Goal: Task Accomplishment & Management: Manage account settings

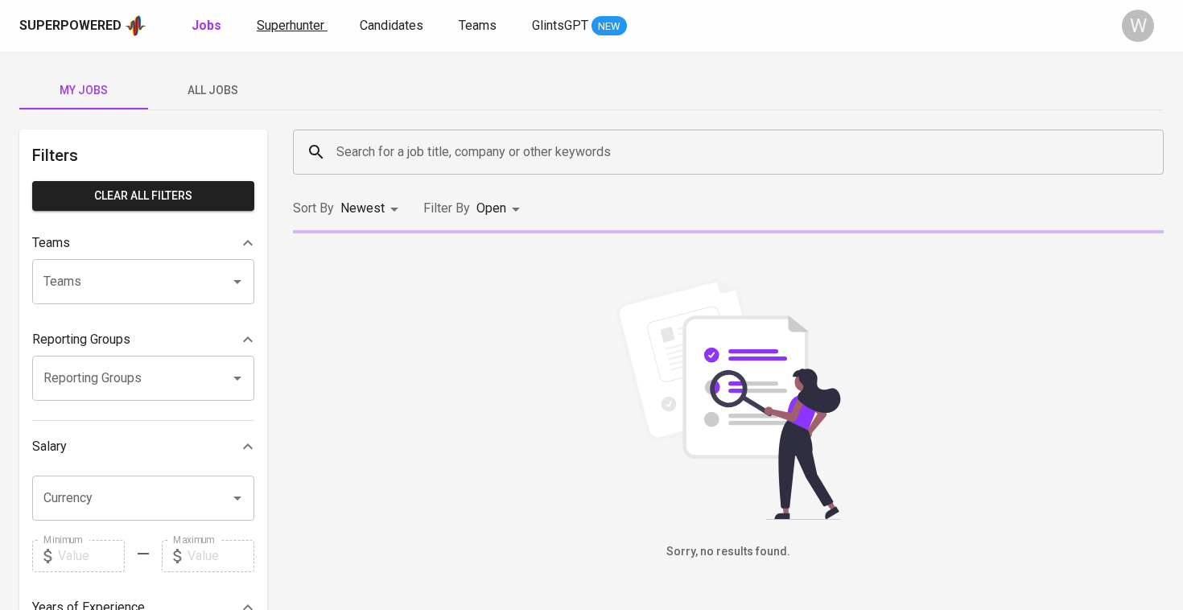
click at [287, 16] on link "Superhunter" at bounding box center [292, 26] width 71 height 20
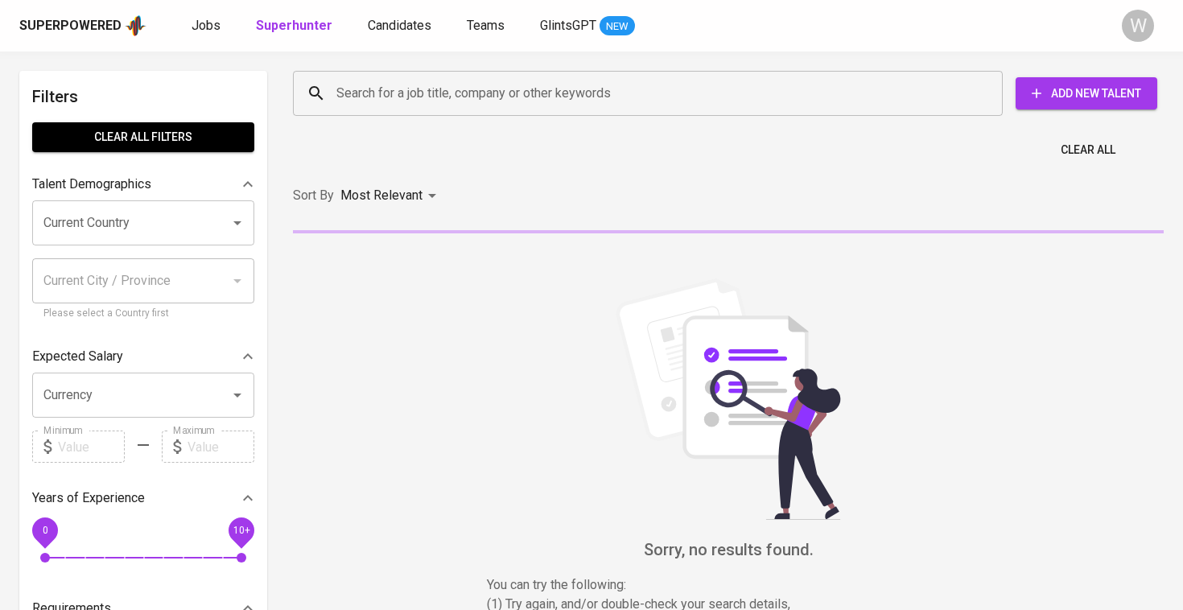
click at [344, 76] on div "Search for a job title, company or other keywords" at bounding box center [648, 93] width 710 height 45
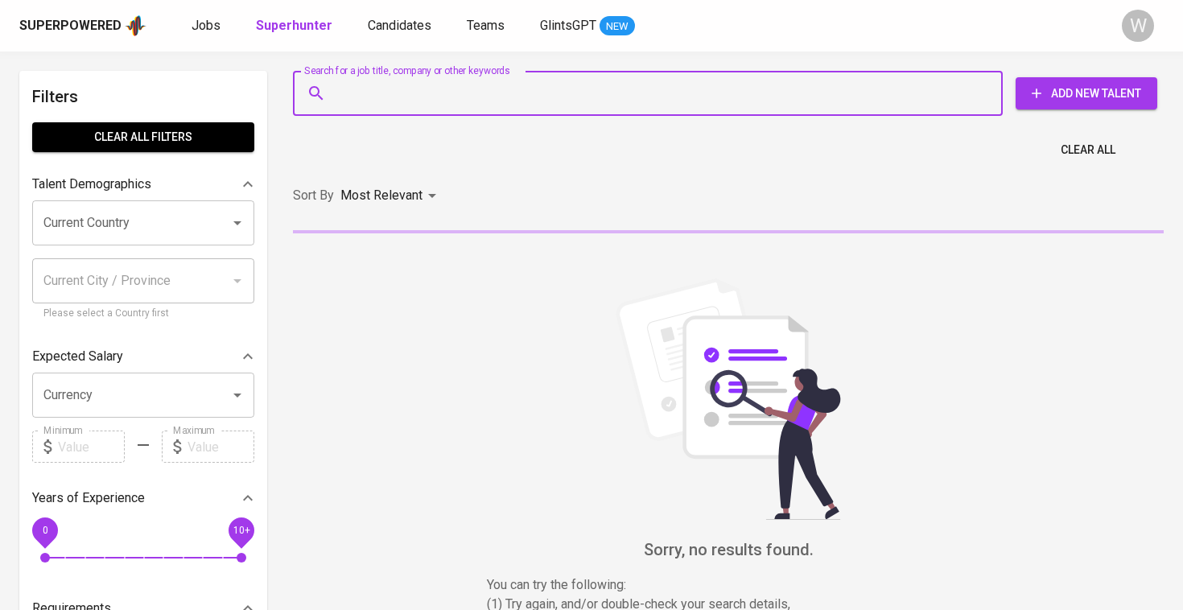
paste input "[EMAIL_ADDRESS][DOMAIN_NAME]"
type input "[EMAIL_ADDRESS][DOMAIN_NAME]"
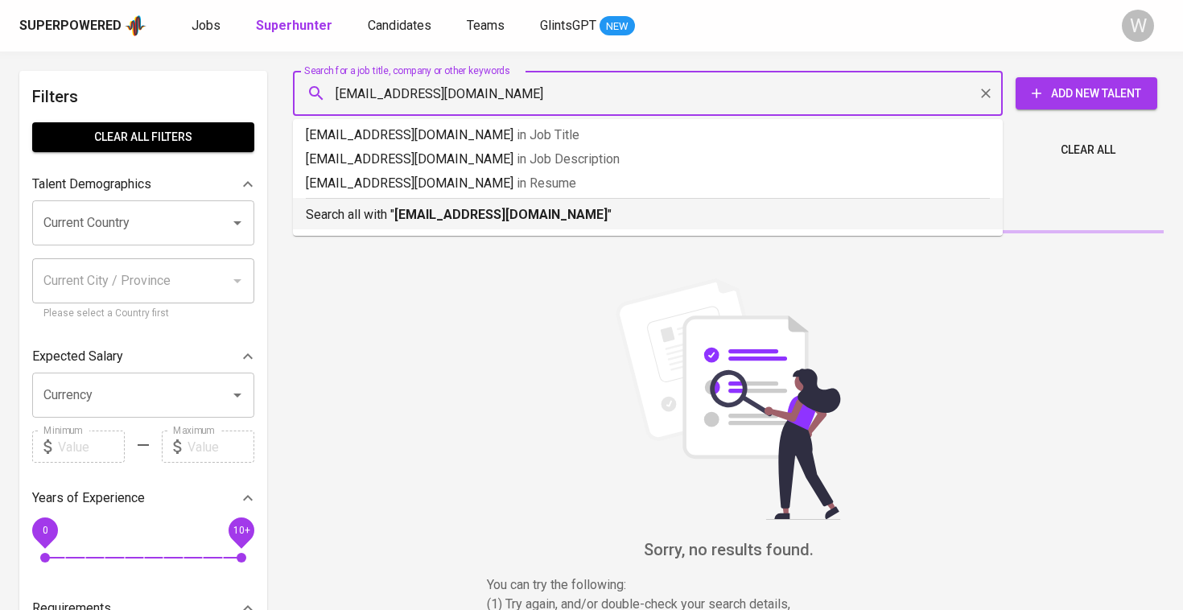
click at [465, 227] on li "Search all with " adamaditamaa@gmail.com "" at bounding box center [648, 213] width 710 height 31
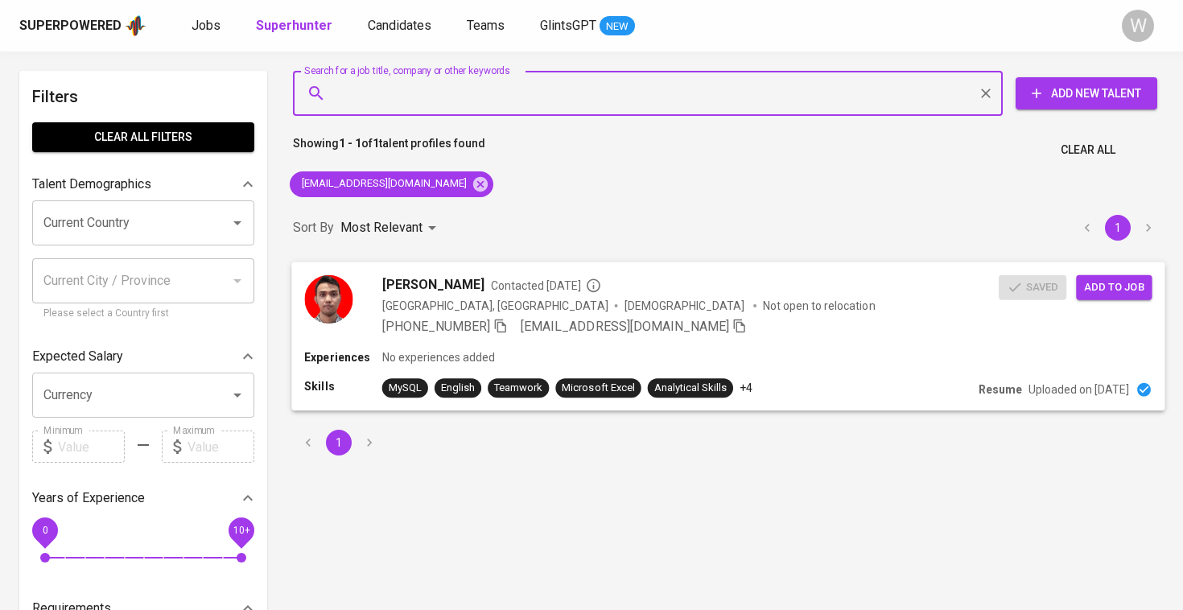
click at [491, 284] on span "Contacted 2 years ago" at bounding box center [546, 285] width 110 height 16
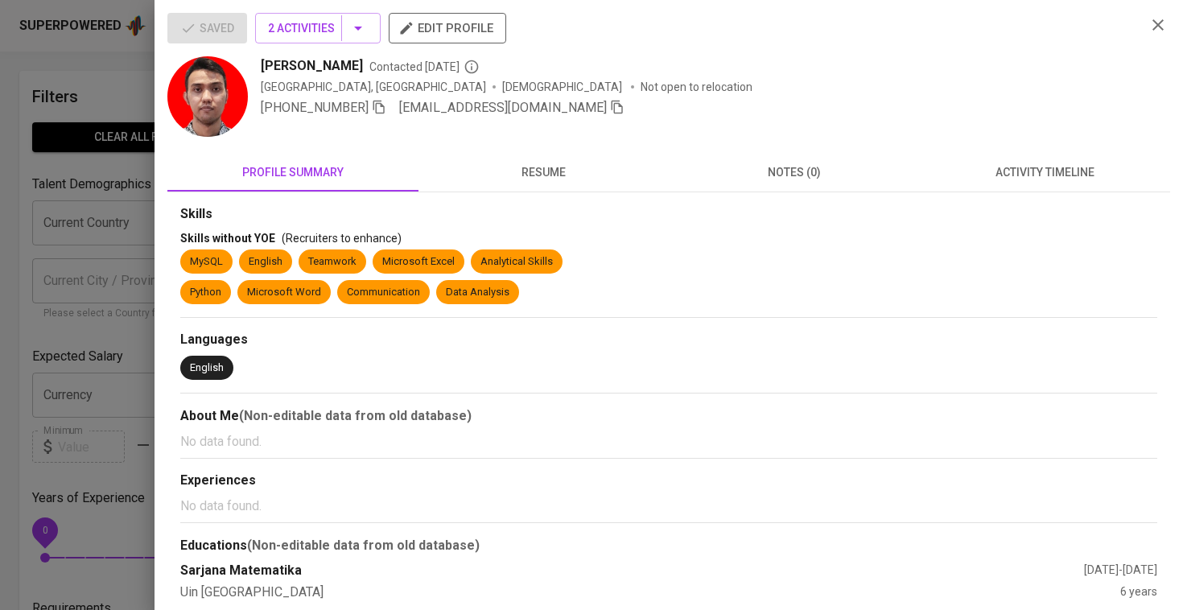
click at [36, 137] on div at bounding box center [591, 305] width 1183 height 610
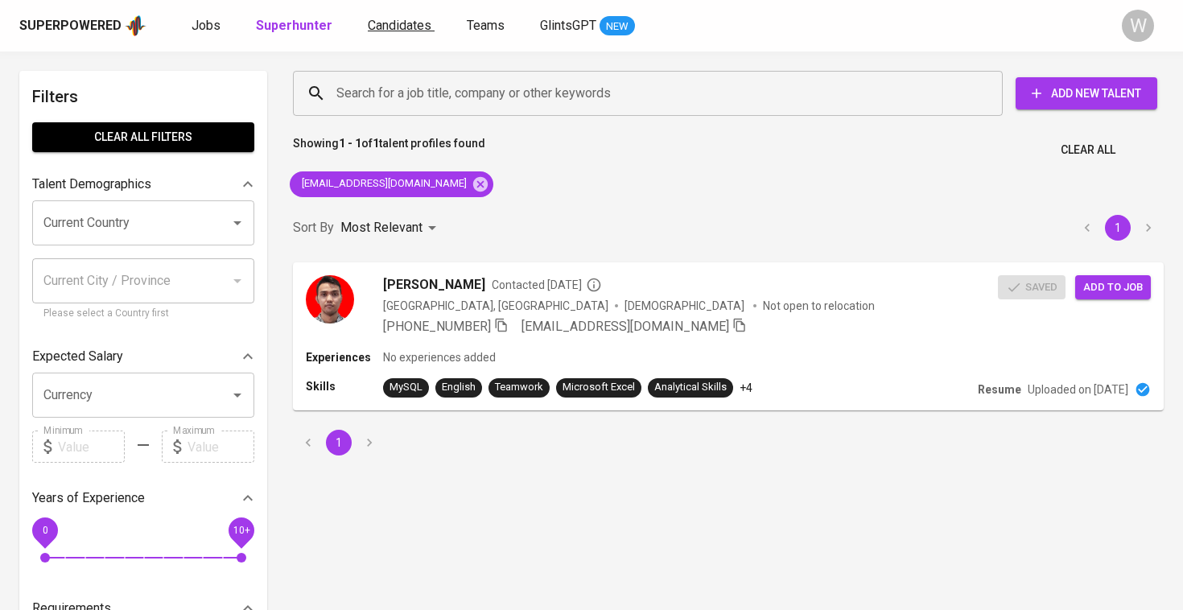
click at [407, 23] on span "Candidates" at bounding box center [400, 25] width 64 height 15
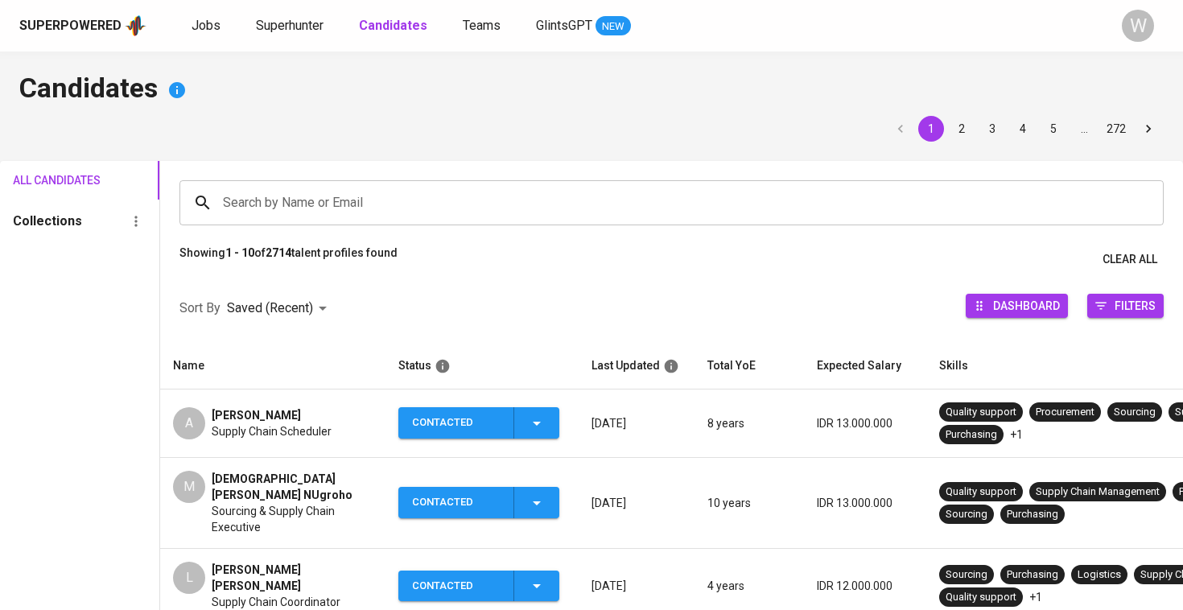
click at [360, 196] on input "Search by Name or Email" at bounding box center [676, 203] width 914 height 31
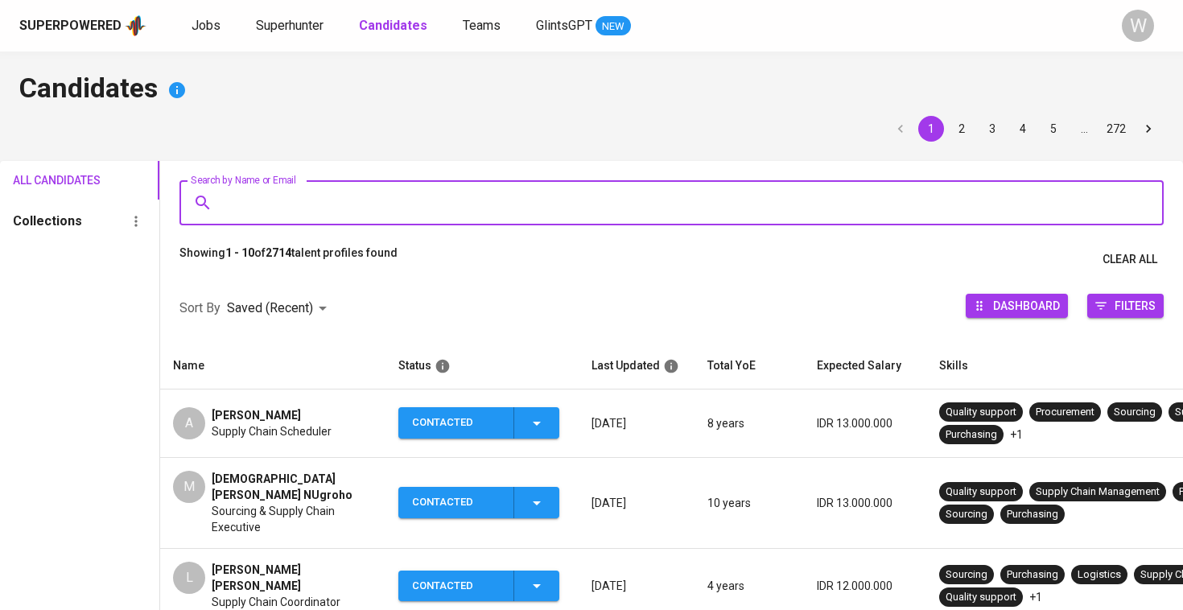
paste input "adamaditamaa@gmail.com"
type input "adamaditamaa@gmail.com"
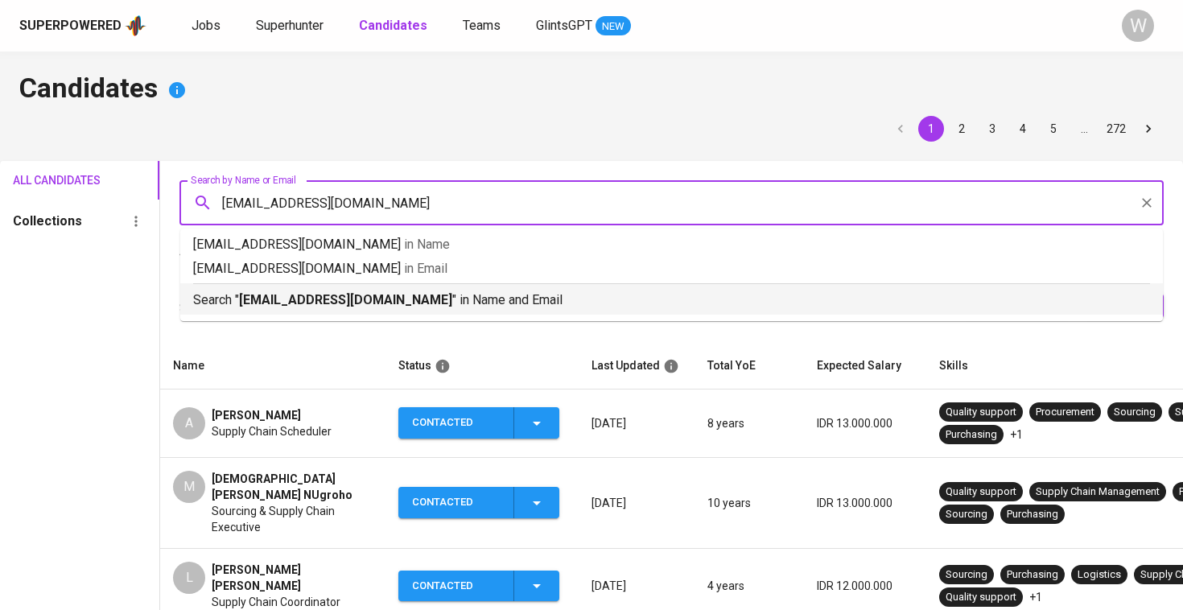
click at [389, 289] on div "Search " adamaditamaa@gmail.com " in Name and Email" at bounding box center [671, 296] width 957 height 27
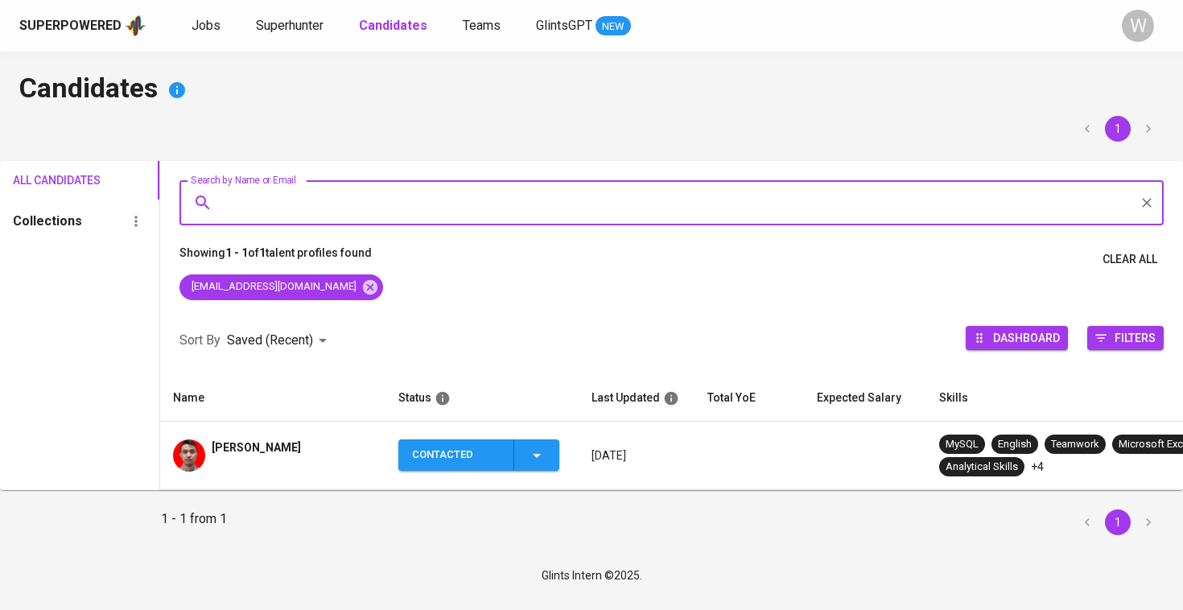
click at [303, 472] on td "adam aditama" at bounding box center [272, 456] width 225 height 68
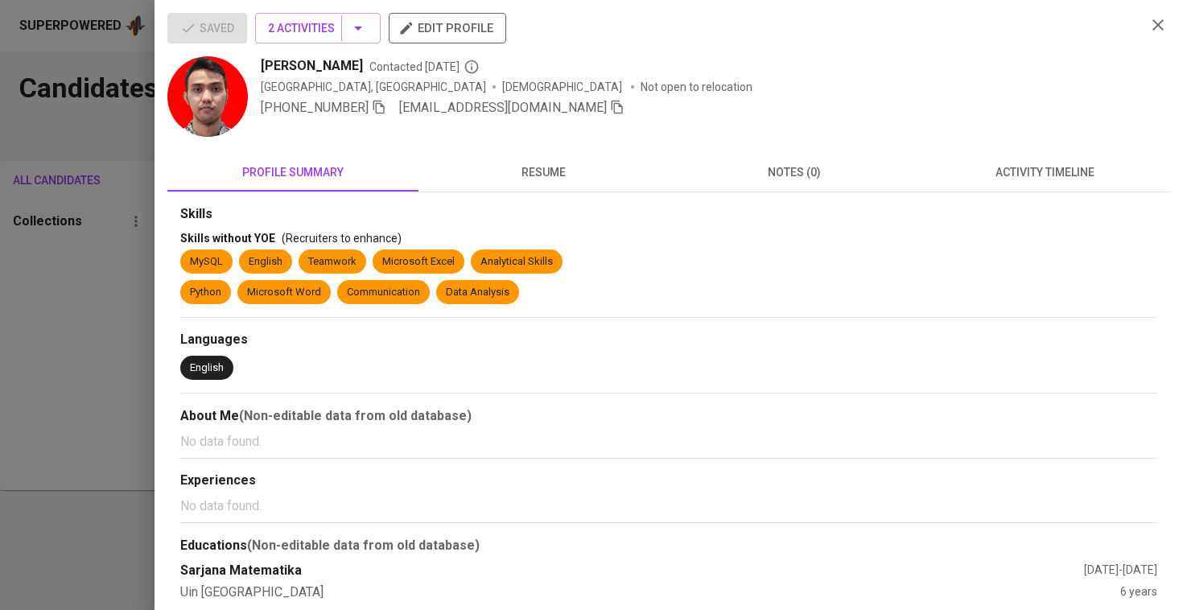
click at [31, 303] on div at bounding box center [591, 305] width 1183 height 610
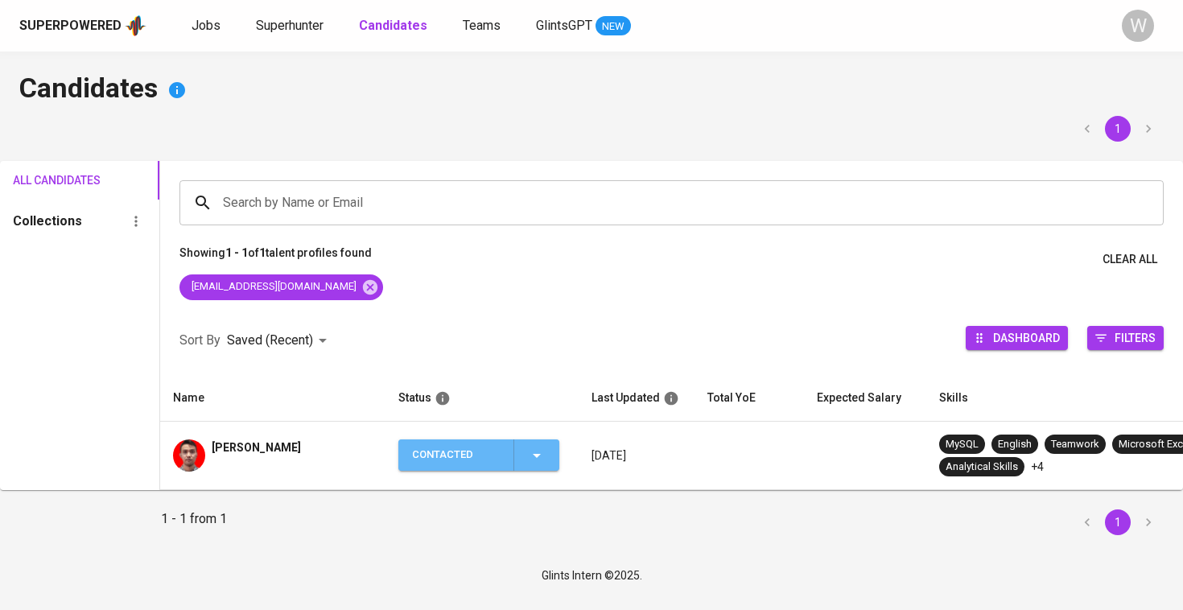
click at [539, 460] on icon "button" at bounding box center [536, 455] width 19 height 19
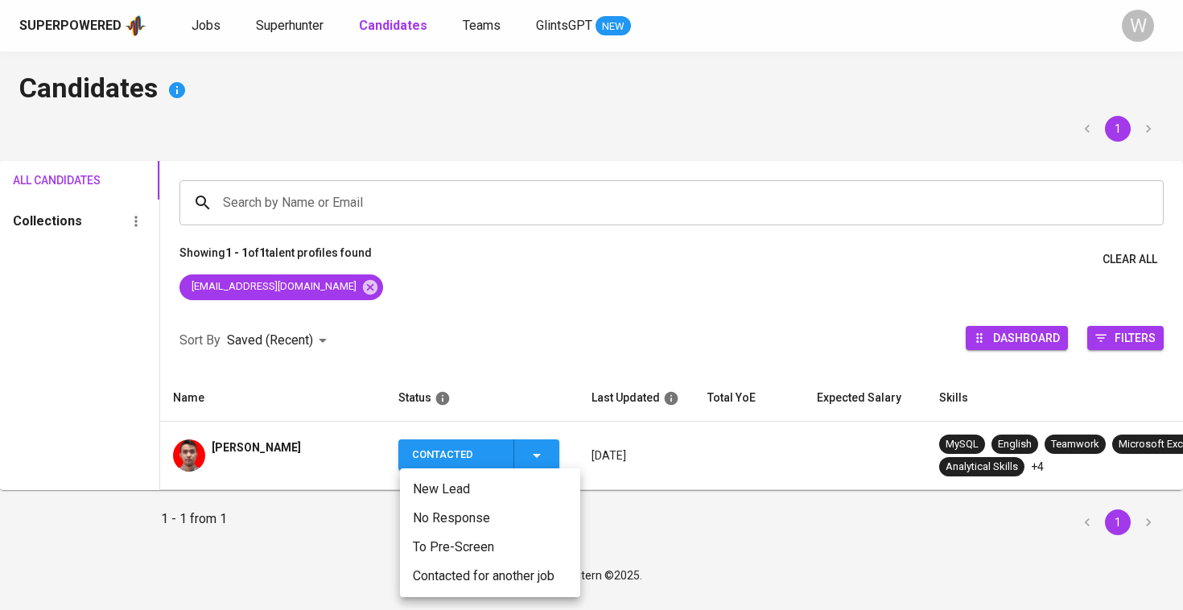
click at [485, 569] on li "Contacted for another job" at bounding box center [490, 576] width 180 height 29
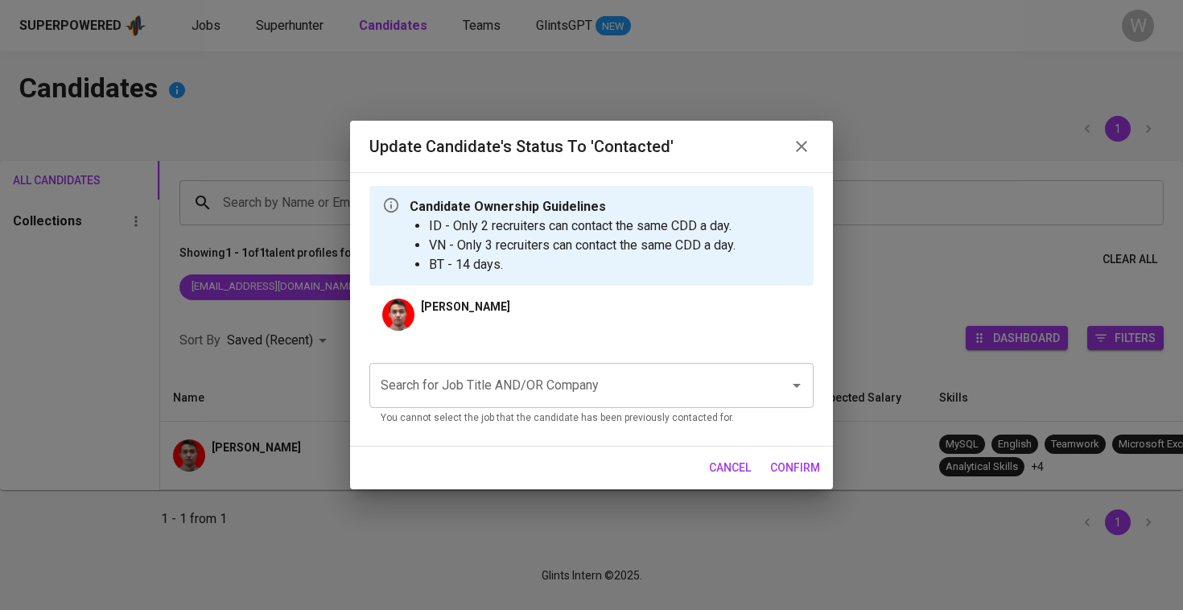
click at [662, 393] on input "Search for Job Title AND/OR Company" at bounding box center [569, 385] width 385 height 31
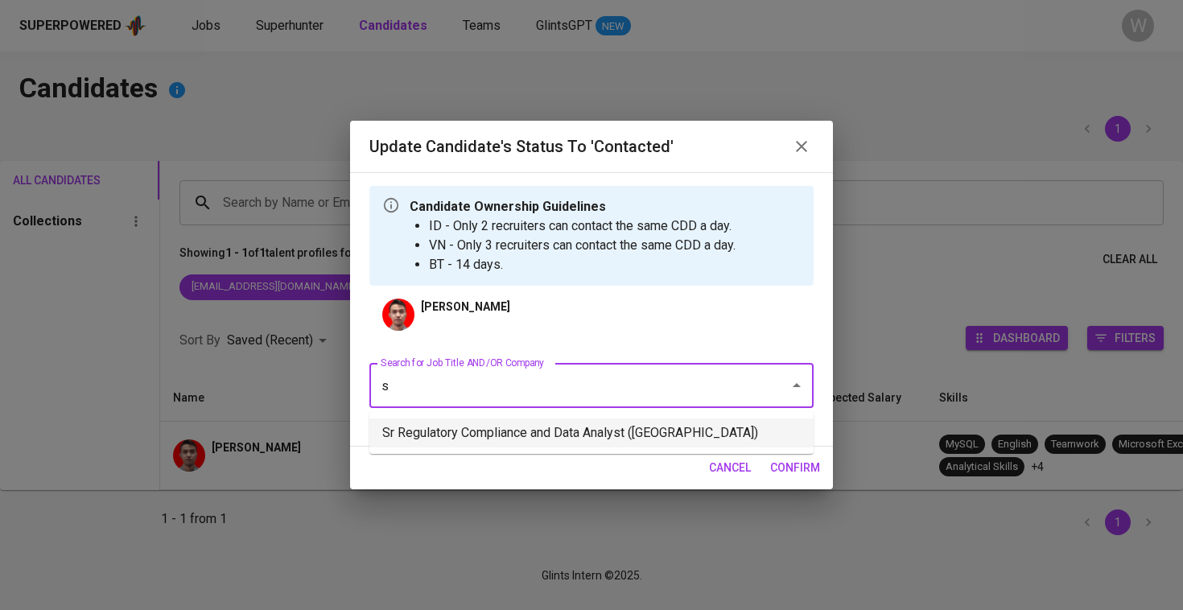
click at [504, 448] on li "Sr Regulatory Compliance and Data Analyst (Stamford American International Scho…" at bounding box center [591, 433] width 444 height 29
type input "s"
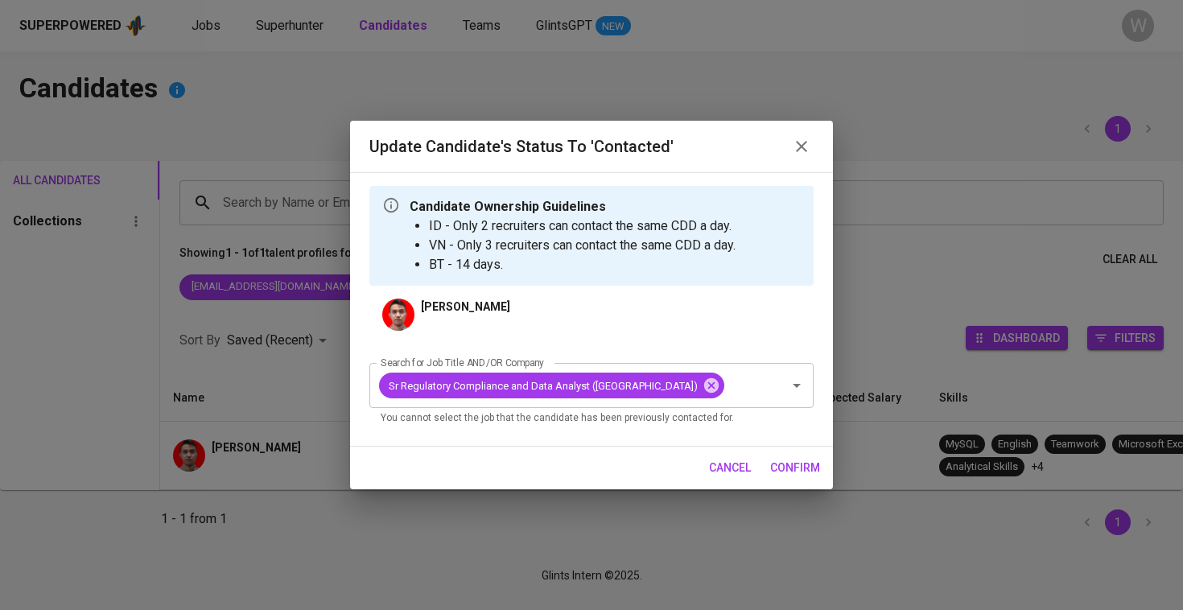
click at [795, 478] on span "confirm" at bounding box center [795, 468] width 50 height 20
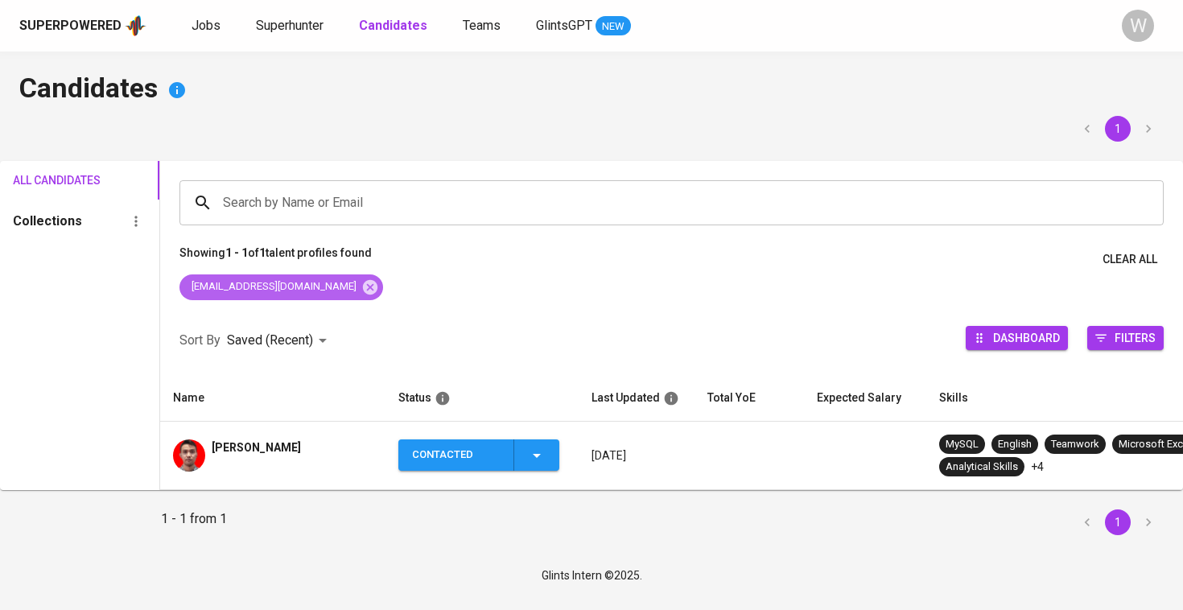
click at [363, 287] on icon at bounding box center [370, 286] width 14 height 14
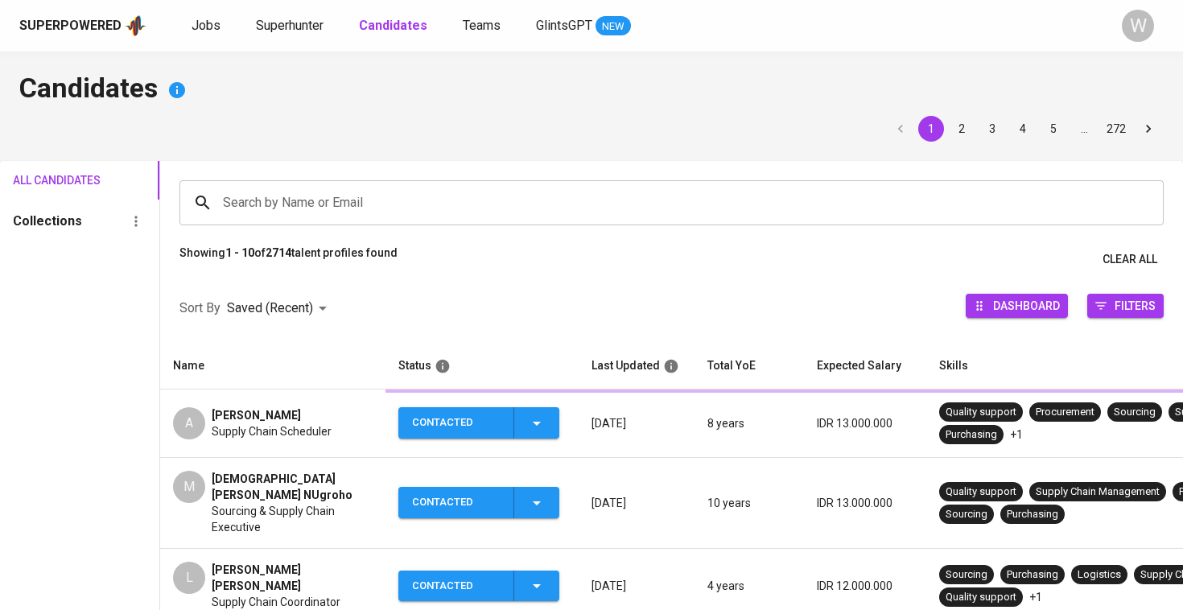
click at [332, 287] on div "Sort By Saved (Recent) DESC Dashboard Filters" at bounding box center [671, 308] width 1023 height 68
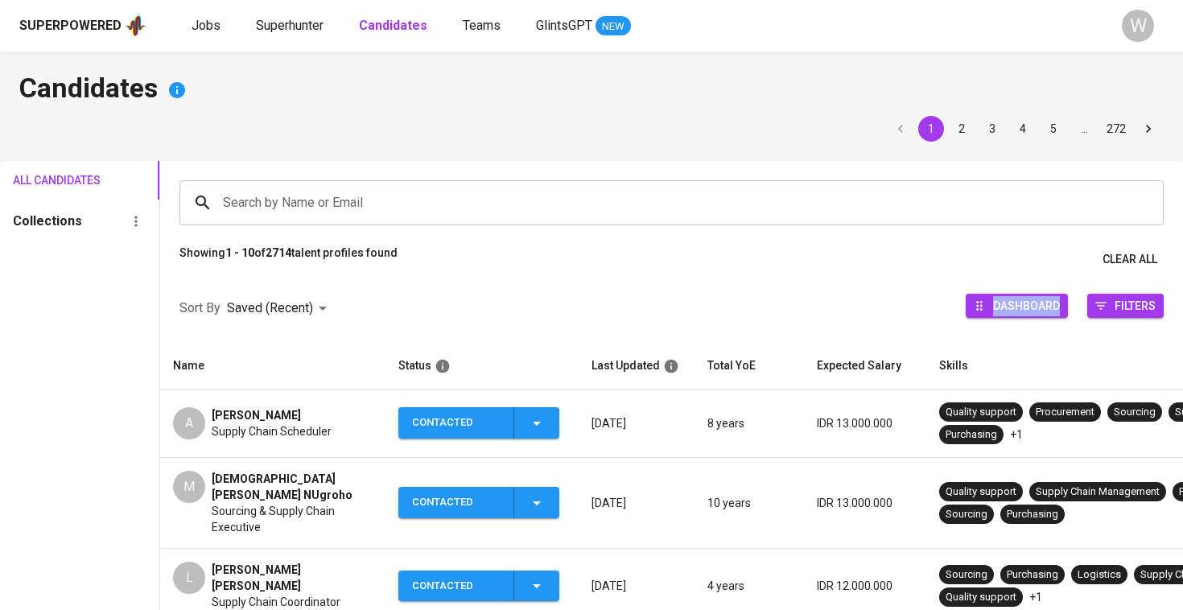
click at [301, 195] on input "Search by Name or Email" at bounding box center [676, 203] width 914 height 31
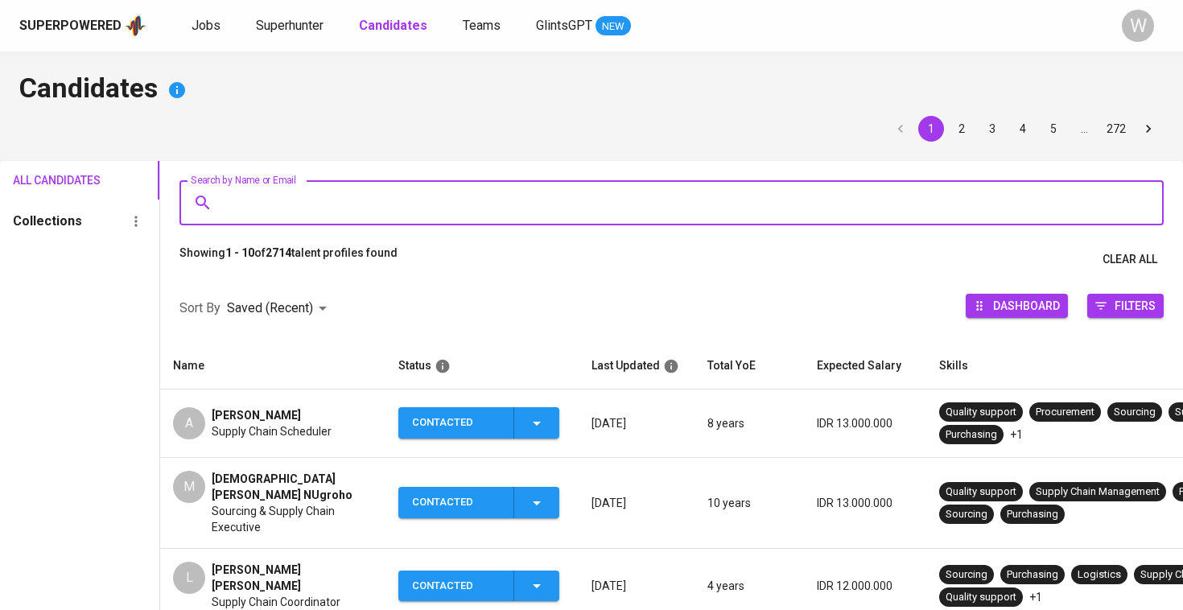
paste input "[EMAIL_ADDRESS][DOMAIN_NAME]"
type input "[EMAIL_ADDRESS][DOMAIN_NAME]"
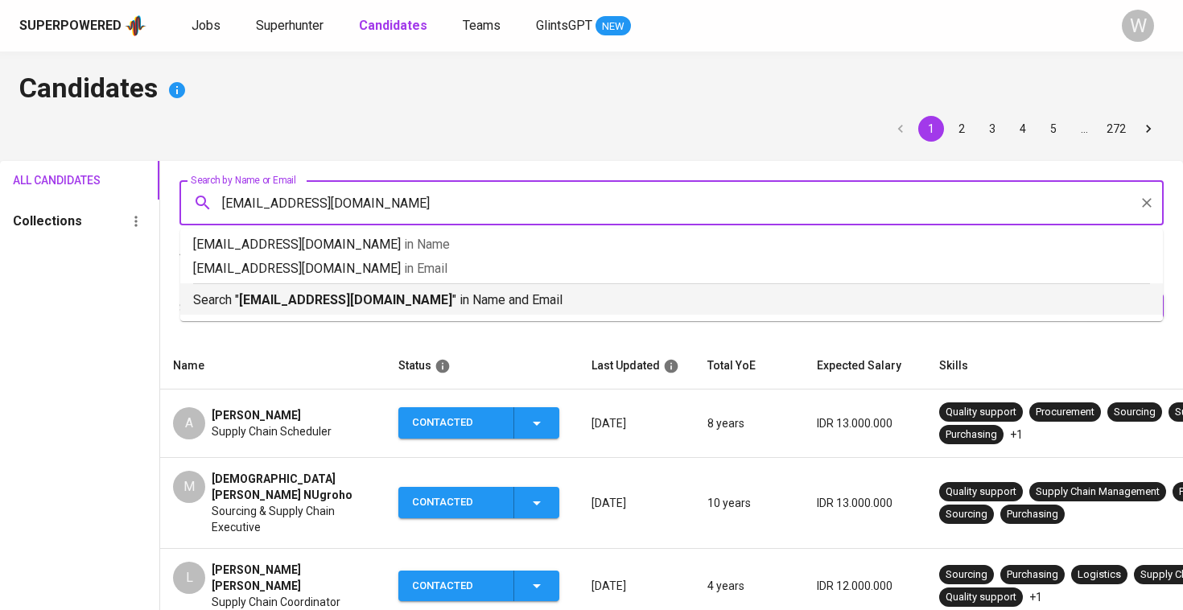
click at [348, 312] on li "Search " arifstywn12@gmail.com " in Name and Email" at bounding box center [671, 298] width 983 height 31
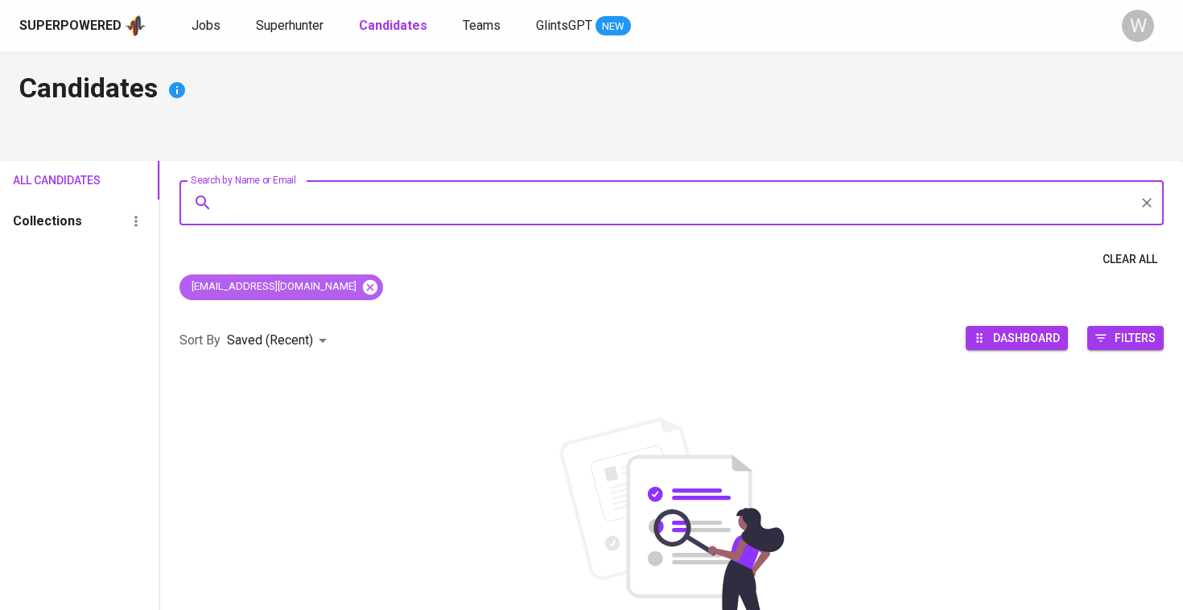
click at [361, 280] on icon at bounding box center [370, 288] width 18 height 18
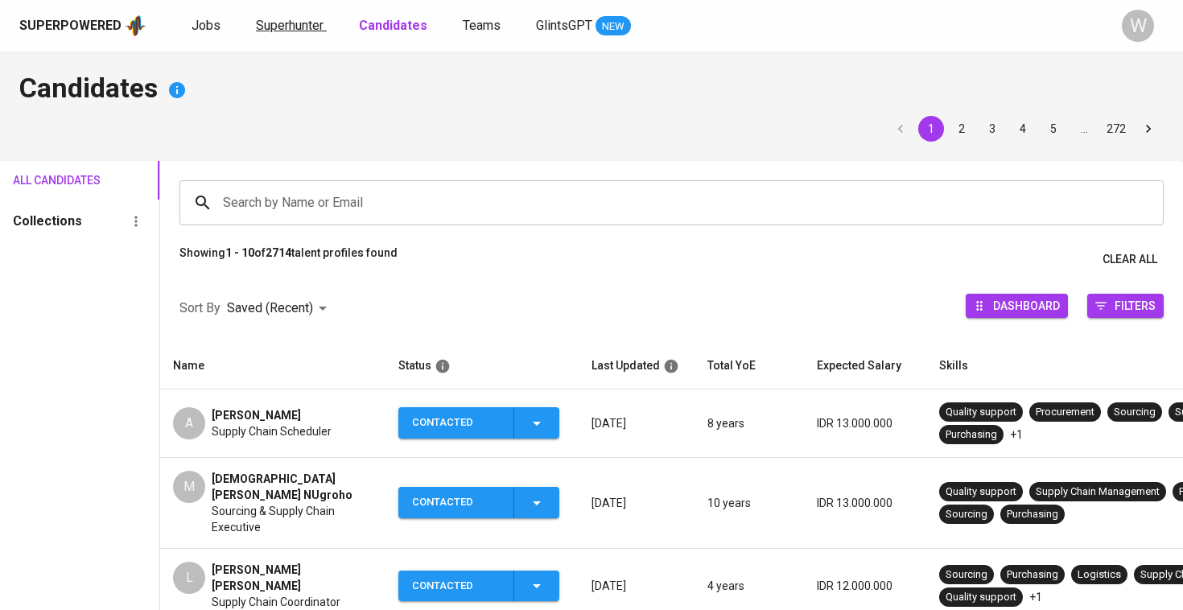
click at [287, 25] on span "Superhunter" at bounding box center [290, 25] width 68 height 15
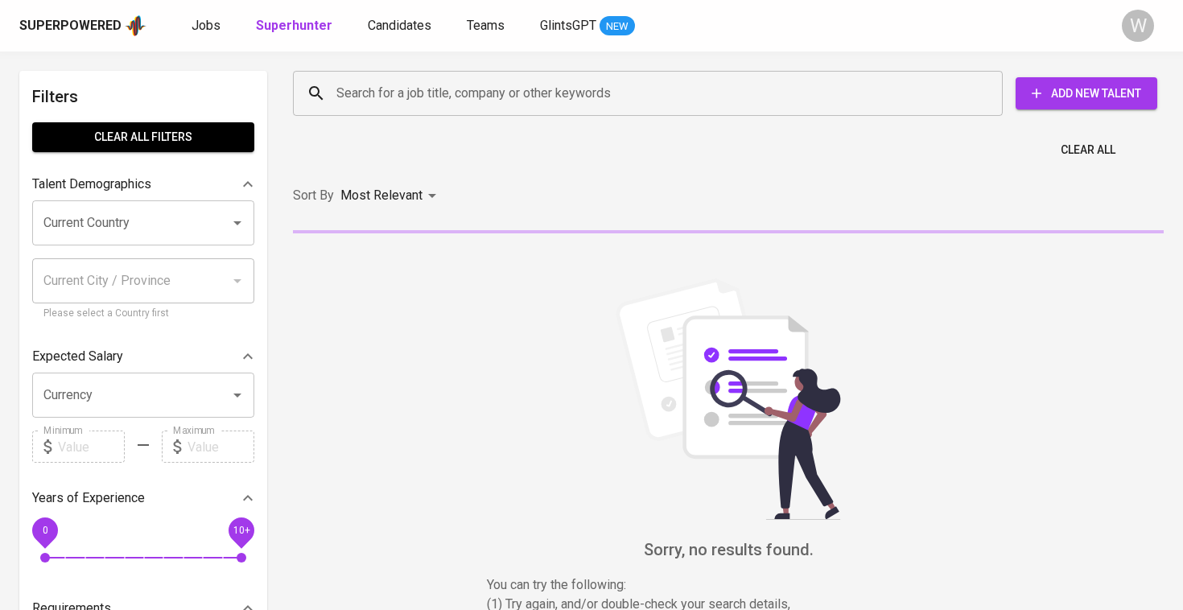
click at [376, 138] on div "Clear All" at bounding box center [728, 145] width 890 height 39
click at [376, 109] on div "Search for a job title, company or other keywords" at bounding box center [648, 93] width 710 height 45
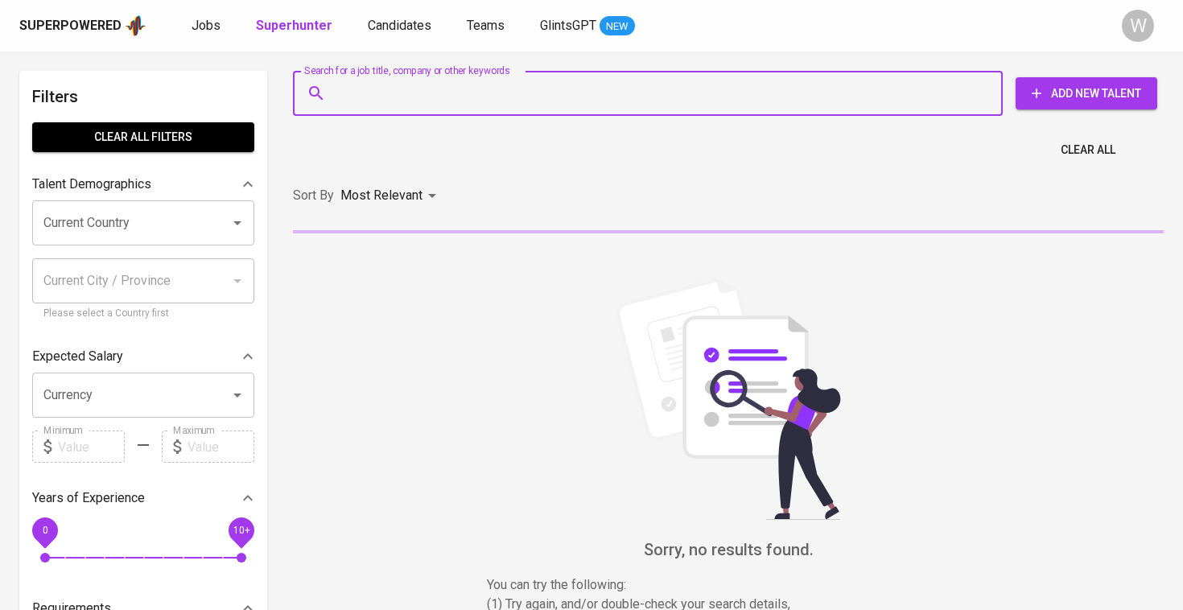
paste input "[EMAIL_ADDRESS][DOMAIN_NAME]"
type input "[EMAIL_ADDRESS][DOMAIN_NAME]"
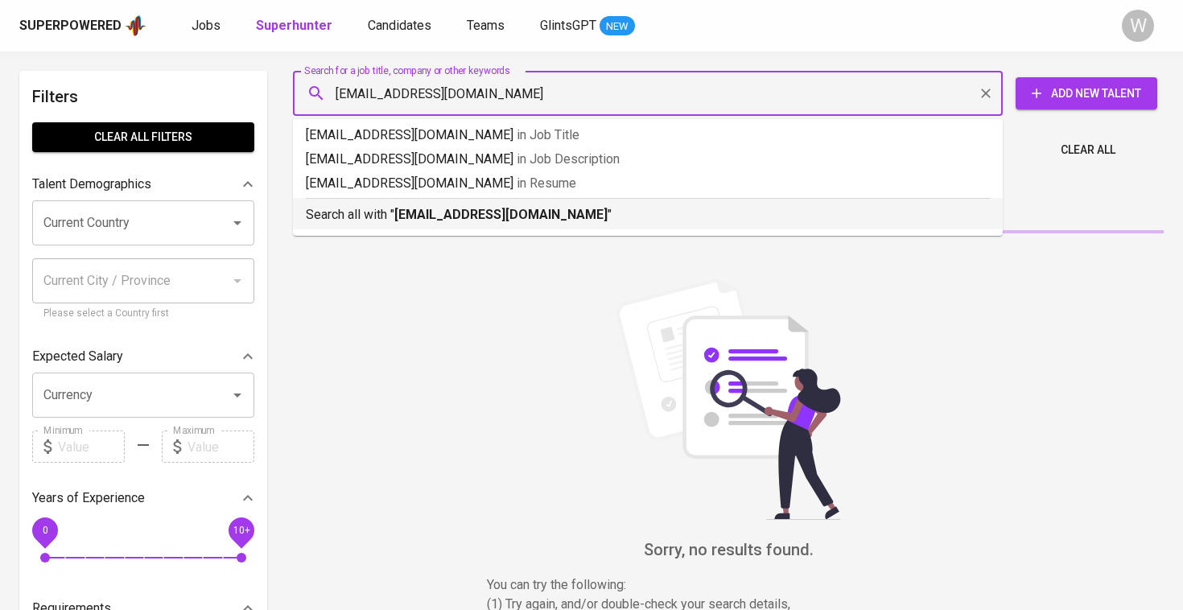
click at [435, 214] on b "[EMAIL_ADDRESS][DOMAIN_NAME]" at bounding box center [500, 214] width 213 height 15
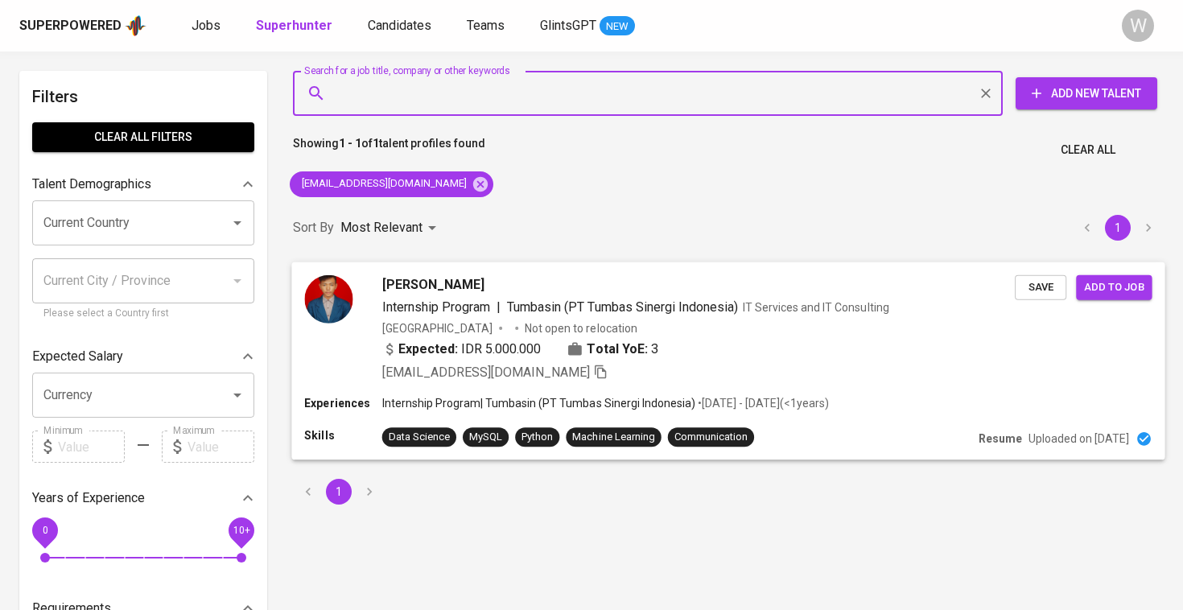
click at [1043, 287] on span "Save" at bounding box center [1040, 287] width 35 height 19
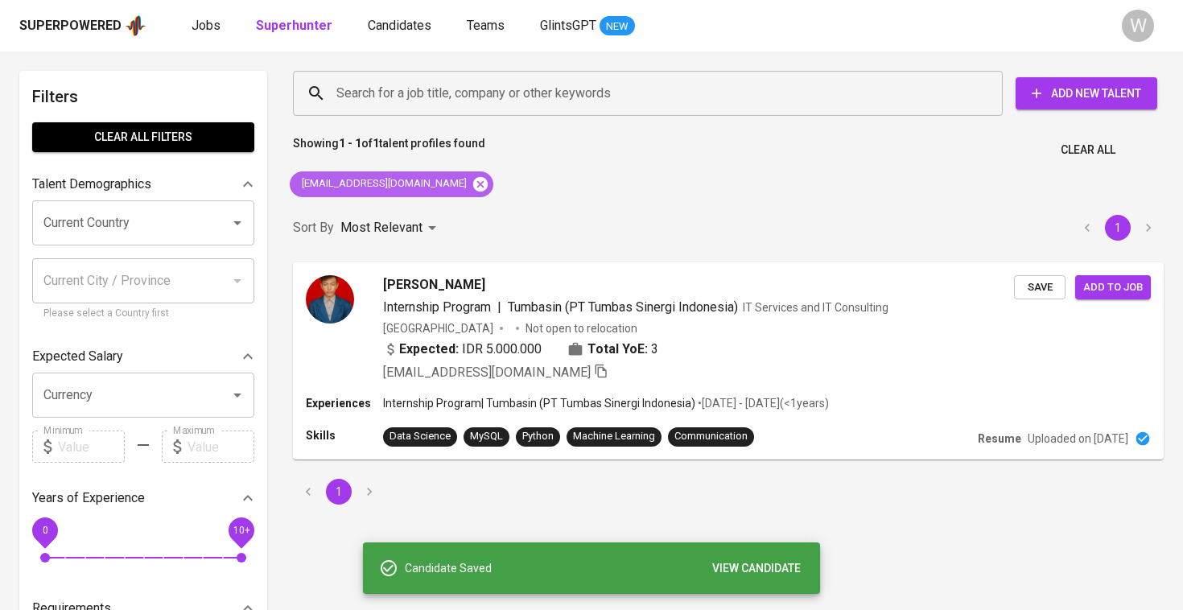
click at [473, 180] on icon at bounding box center [480, 183] width 14 height 14
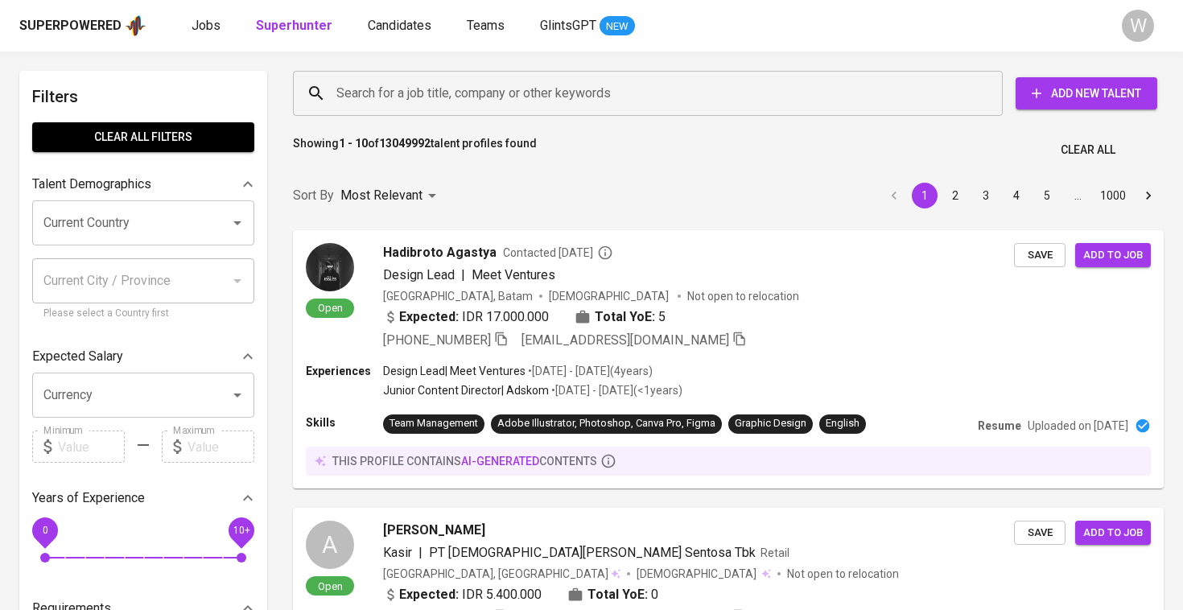
click at [418, 75] on div "Search for a job title, company or other keywords" at bounding box center [648, 93] width 710 height 45
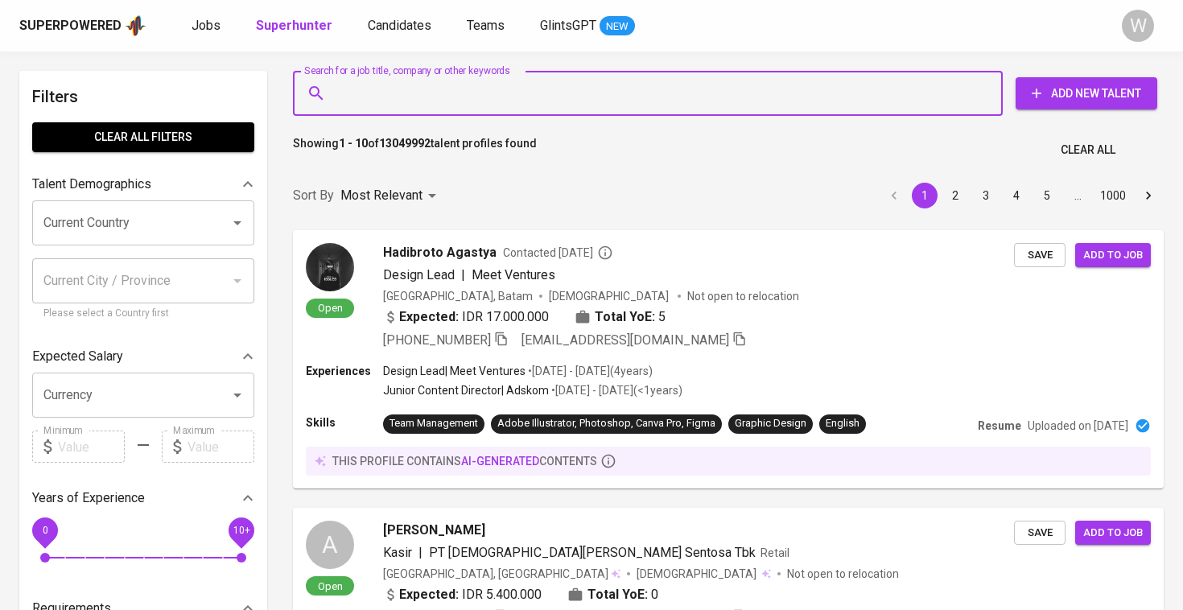
paste input "[EMAIL_ADDRESS][DOMAIN_NAME]"
type input "[EMAIL_ADDRESS][DOMAIN_NAME]"
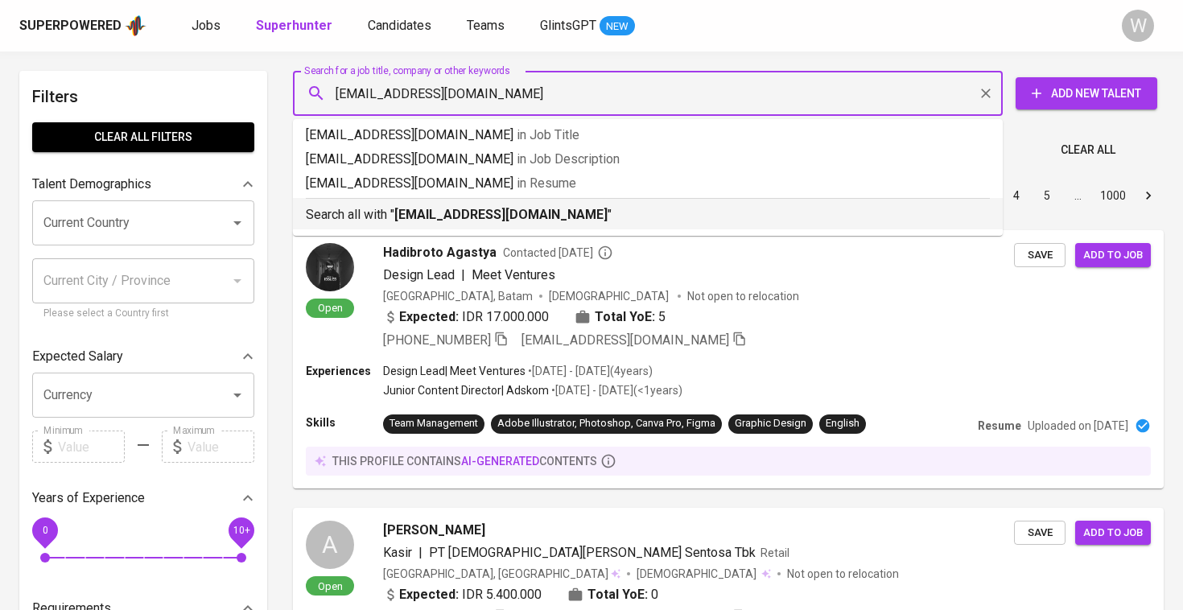
click at [461, 206] on p "Search all with " azka.ghulam13@gmail.com "" at bounding box center [648, 214] width 684 height 19
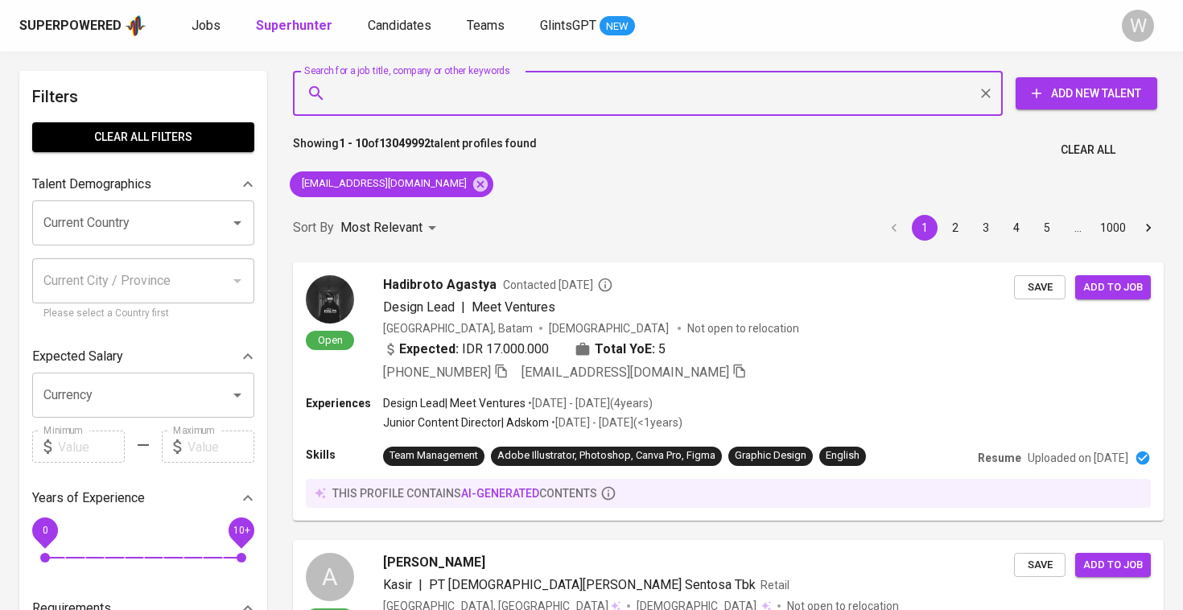
click at [474, 211] on div "Sort By Most Relevant MOST_RELEVANT 1 2 3 4 5 … 1000" at bounding box center [728, 228] width 890 height 49
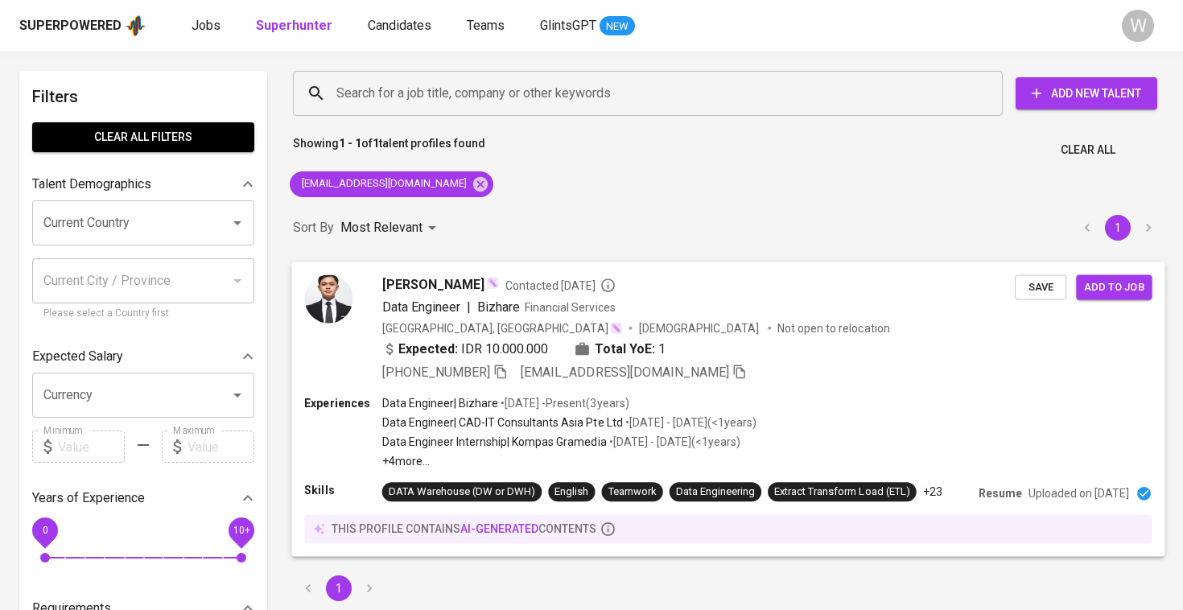
click at [477, 278] on div "Ghulam Azka Contacted 6 months ago" at bounding box center [698, 283] width 633 height 19
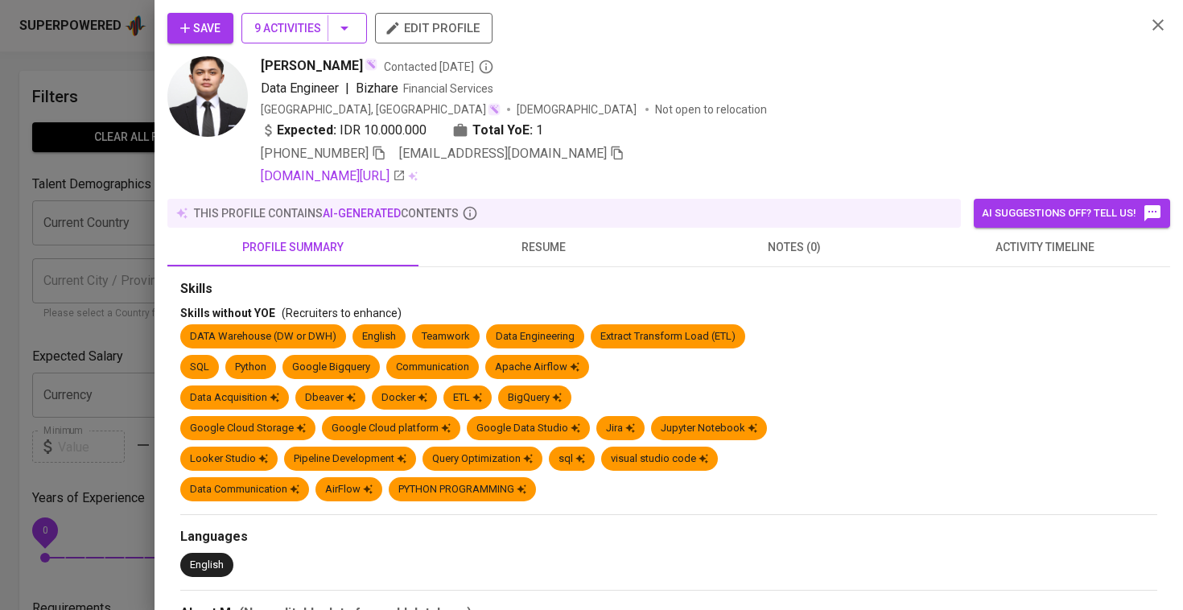
click at [258, 25] on span "9 Activities" at bounding box center [304, 29] width 100 height 20
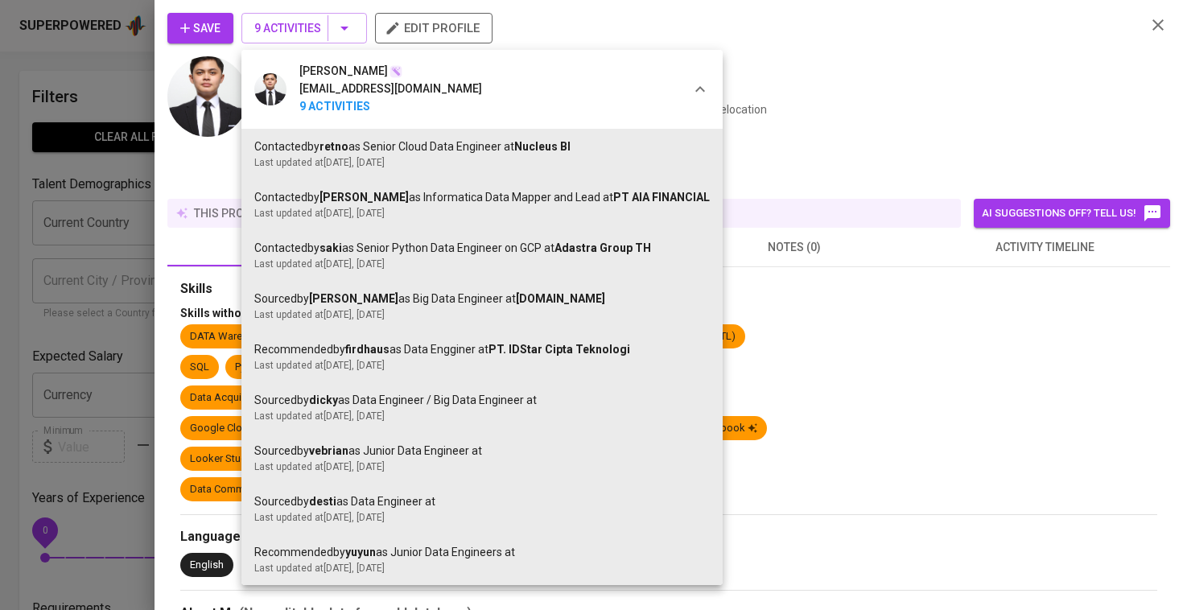
click at [151, 18] on div at bounding box center [591, 305] width 1183 height 610
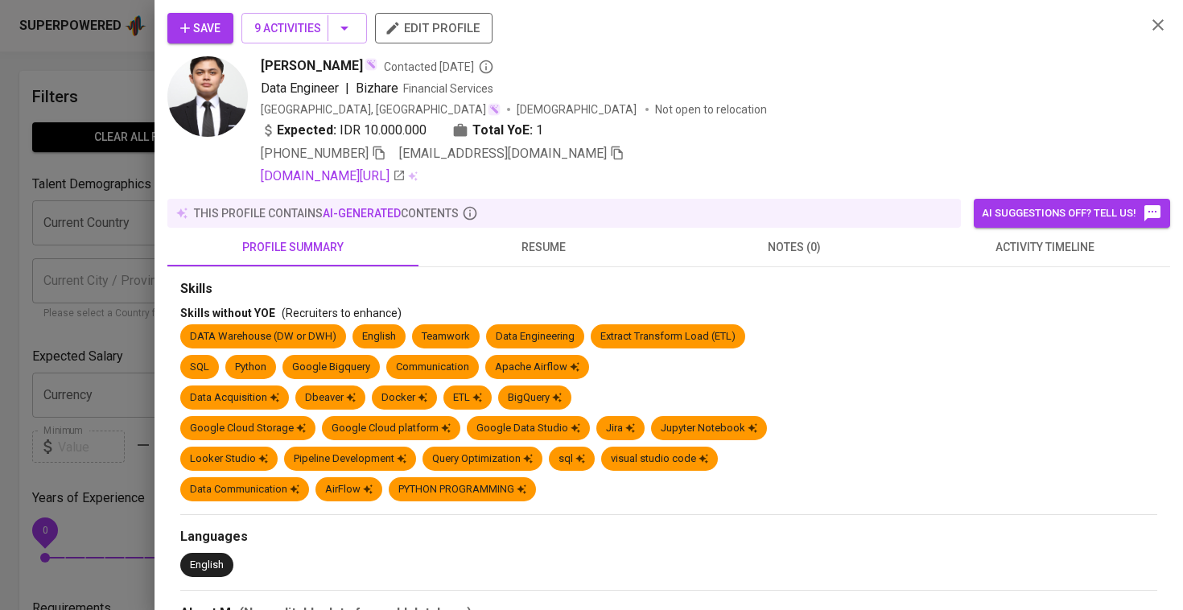
click at [184, 32] on icon "button" at bounding box center [185, 28] width 16 height 16
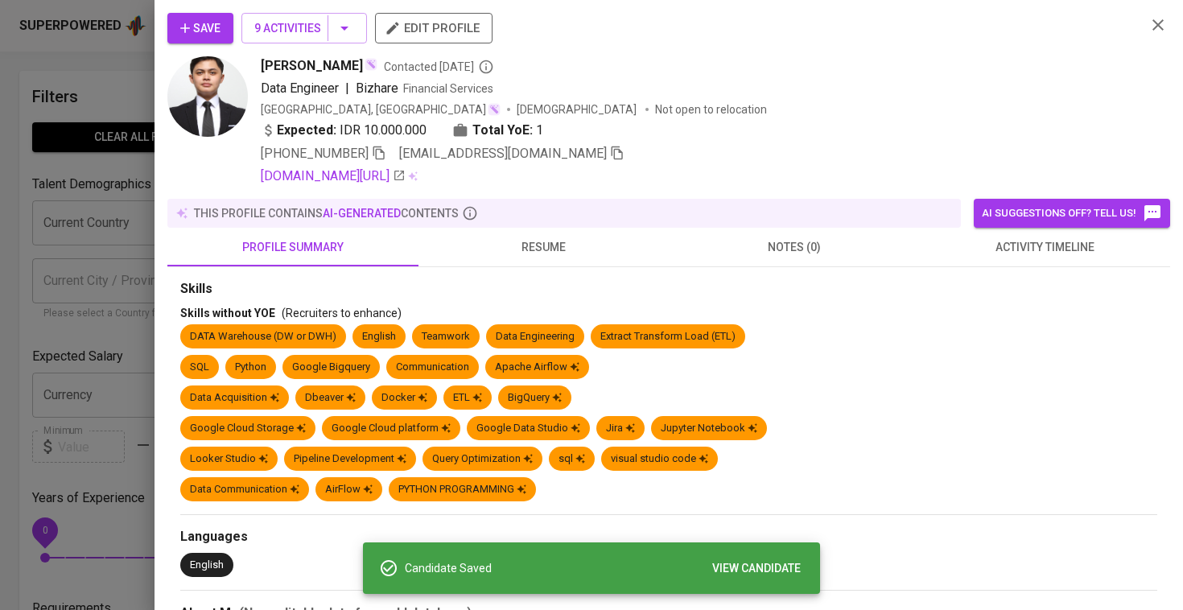
click at [102, 108] on div at bounding box center [591, 305] width 1183 height 610
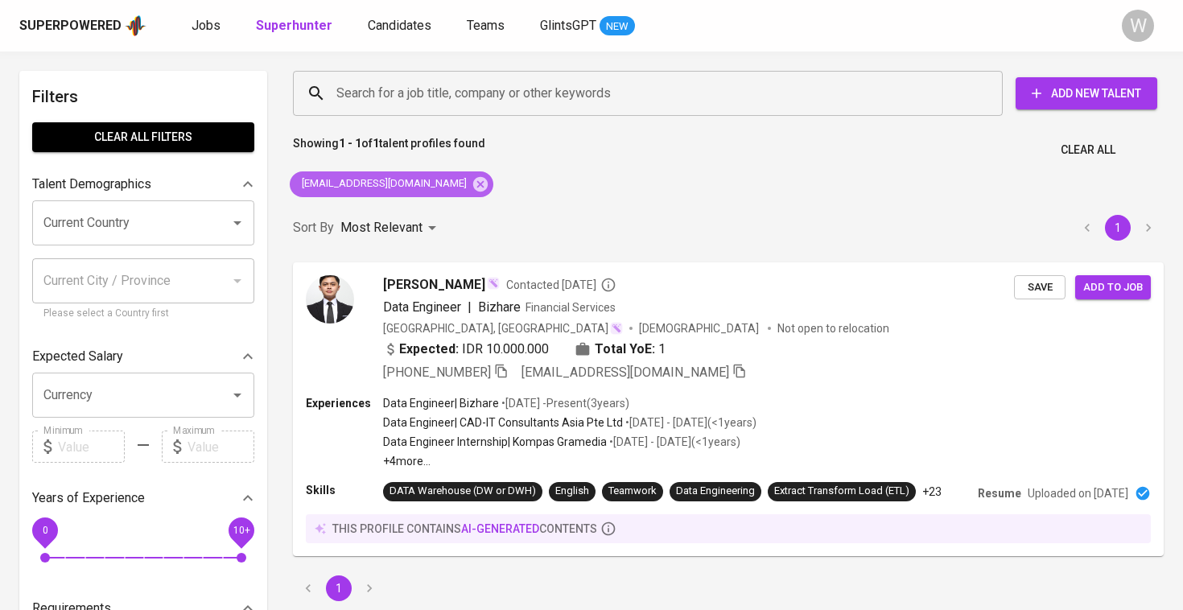
click at [472, 191] on icon at bounding box center [481, 184] width 18 height 18
click at [441, 213] on div "Most Relevant" at bounding box center [391, 228] width 101 height 30
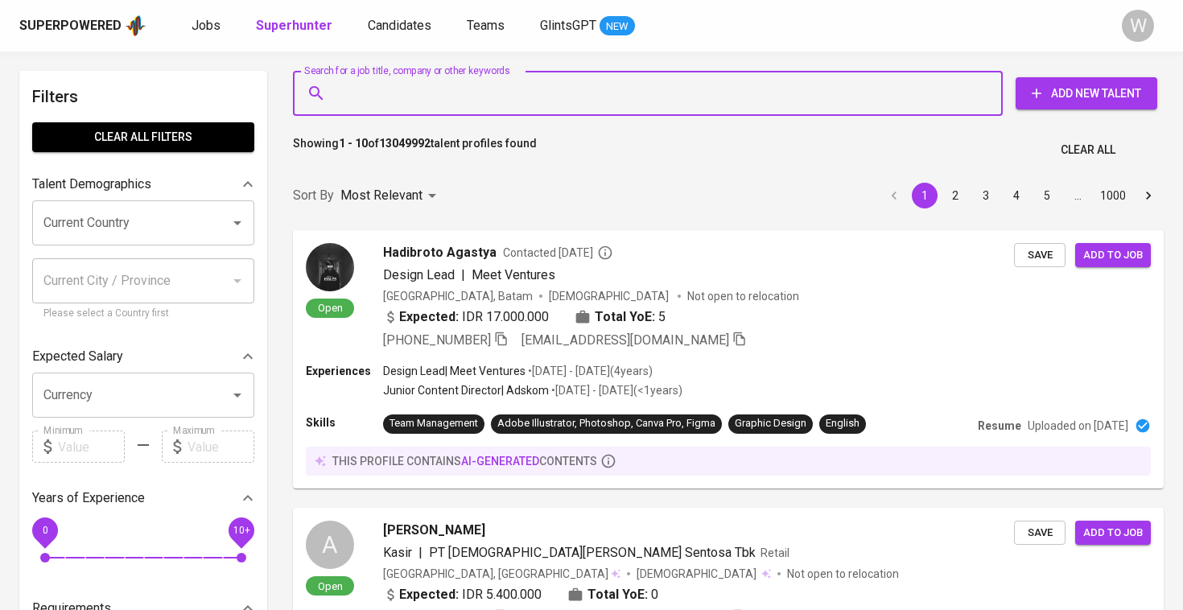
click at [431, 91] on input "Search for a job title, company or other keywords" at bounding box center [651, 93] width 639 height 31
paste input "[EMAIL_ADDRESS][DOMAIN_NAME]"
type input "[EMAIL_ADDRESS][DOMAIN_NAME]"
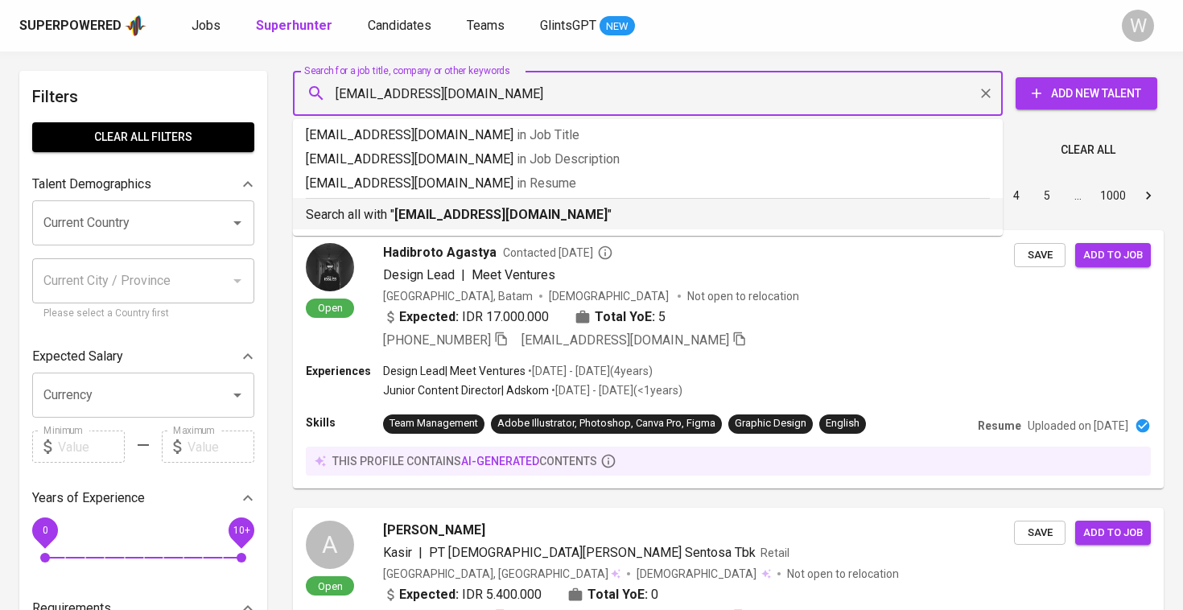
click at [456, 204] on div "Search all with " rexygideon28@gmail.com "" at bounding box center [648, 211] width 684 height 27
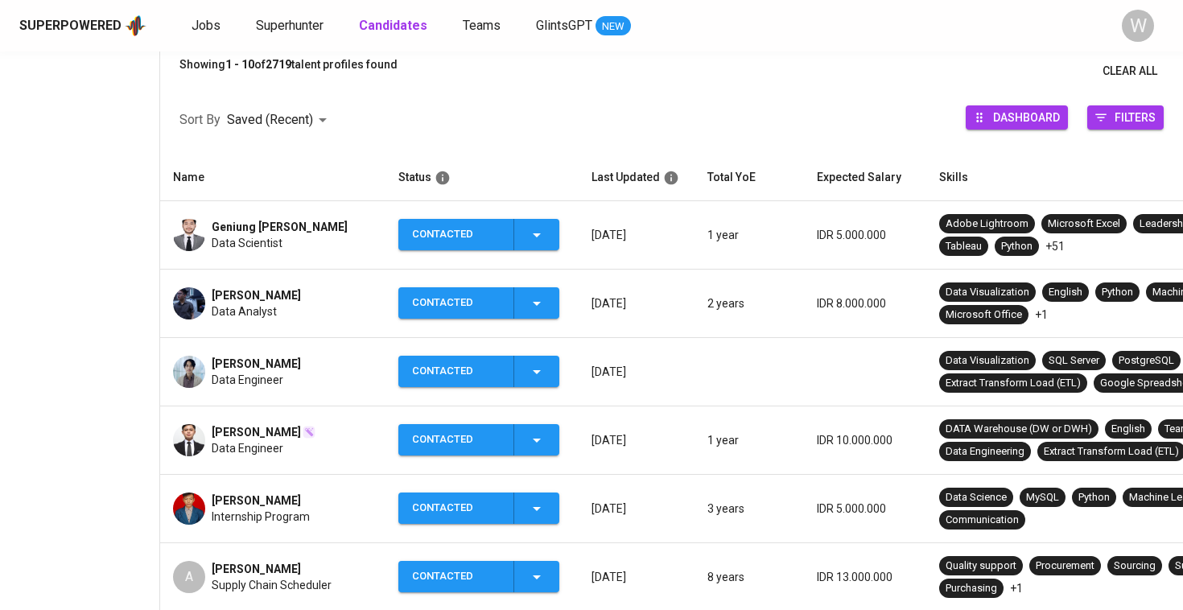
scroll to position [188, 0]
click at [205, 27] on span "Jobs" at bounding box center [206, 25] width 29 height 15
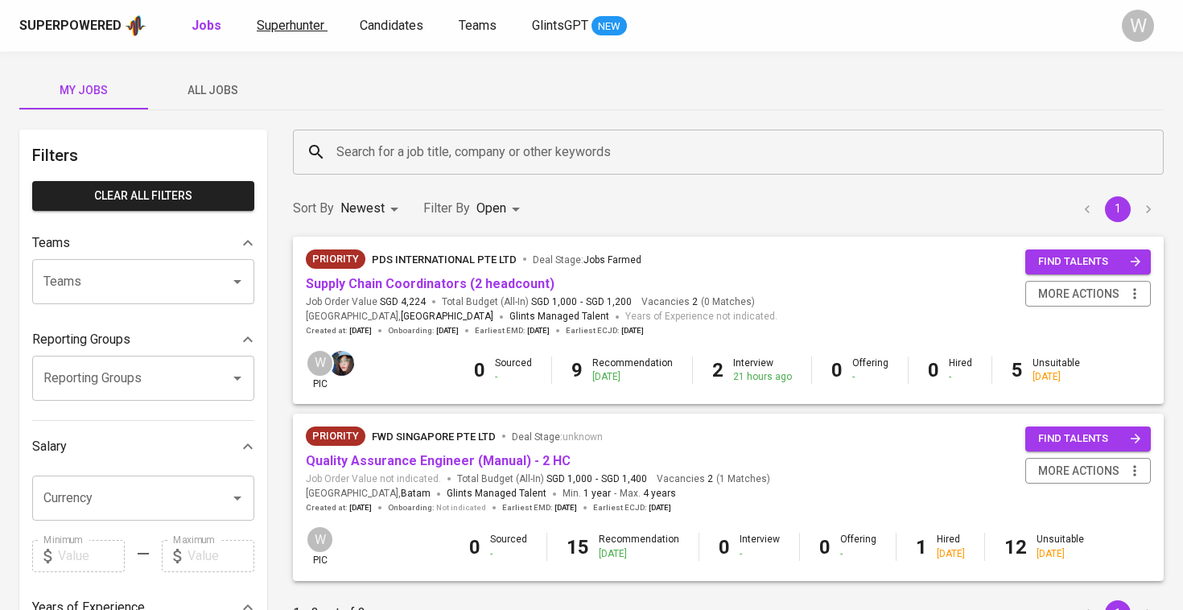
click at [287, 19] on span "Superhunter" at bounding box center [291, 25] width 68 height 15
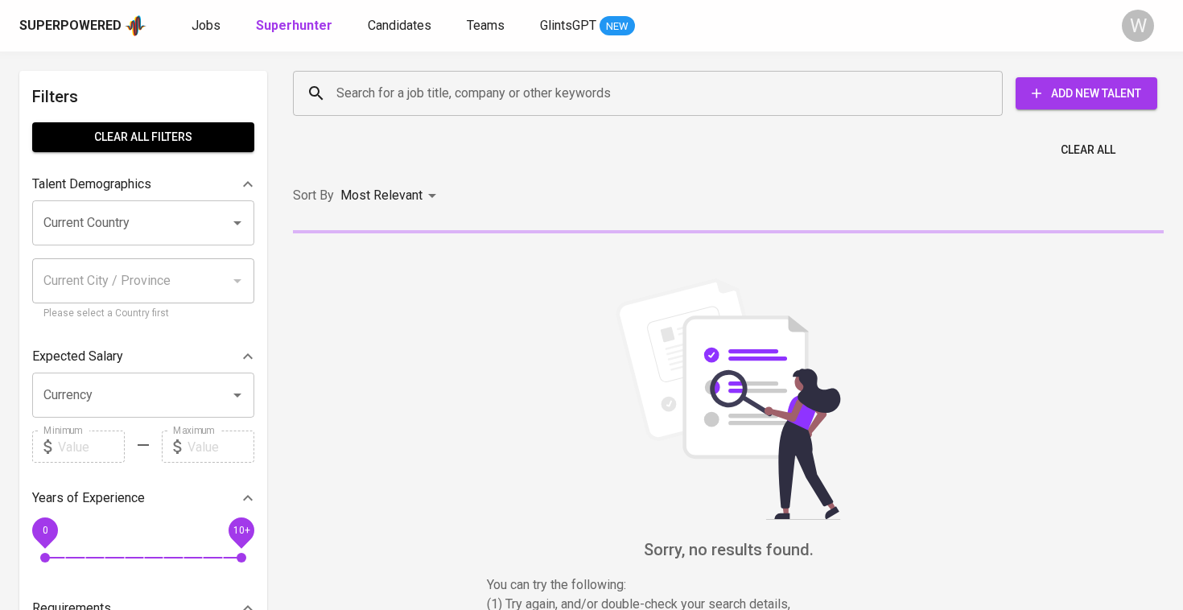
click at [435, 97] on input "Search for a job title, company or other keywords" at bounding box center [651, 93] width 639 height 31
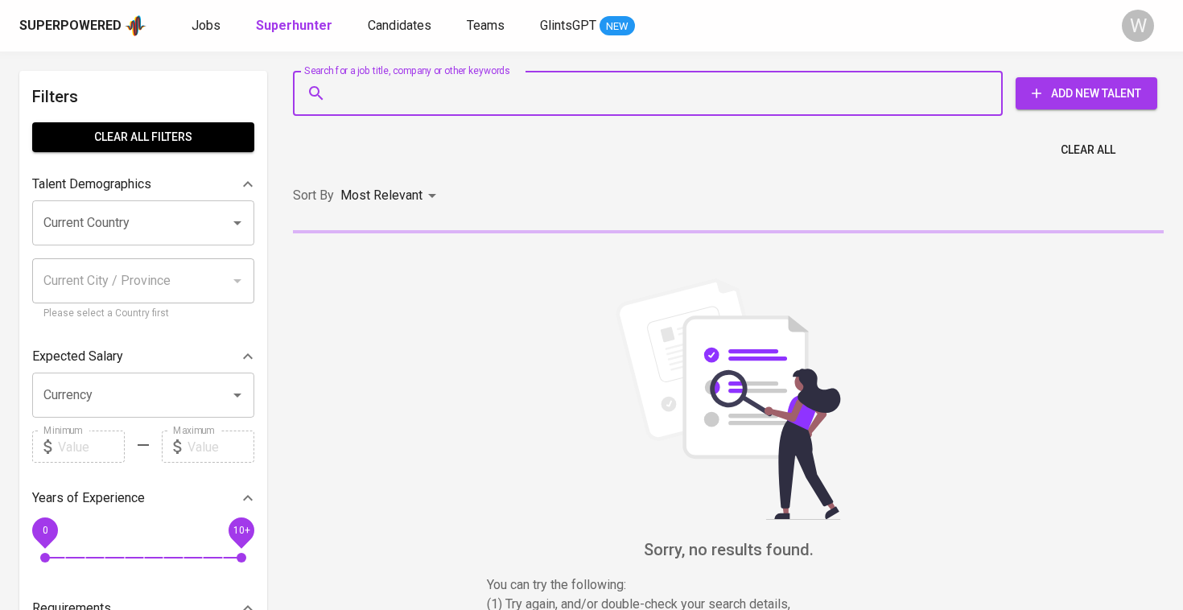
paste input "Dewicarolina66@gmail.com"
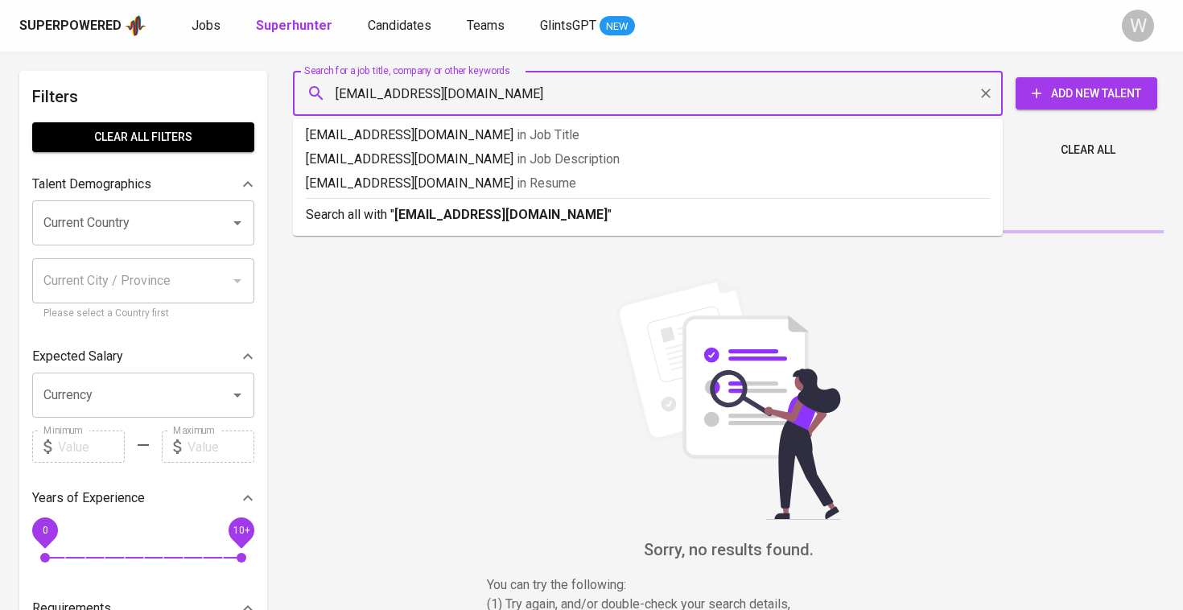
click at [340, 98] on input "Dewicarolina66@gmail.com" at bounding box center [651, 93] width 639 height 31
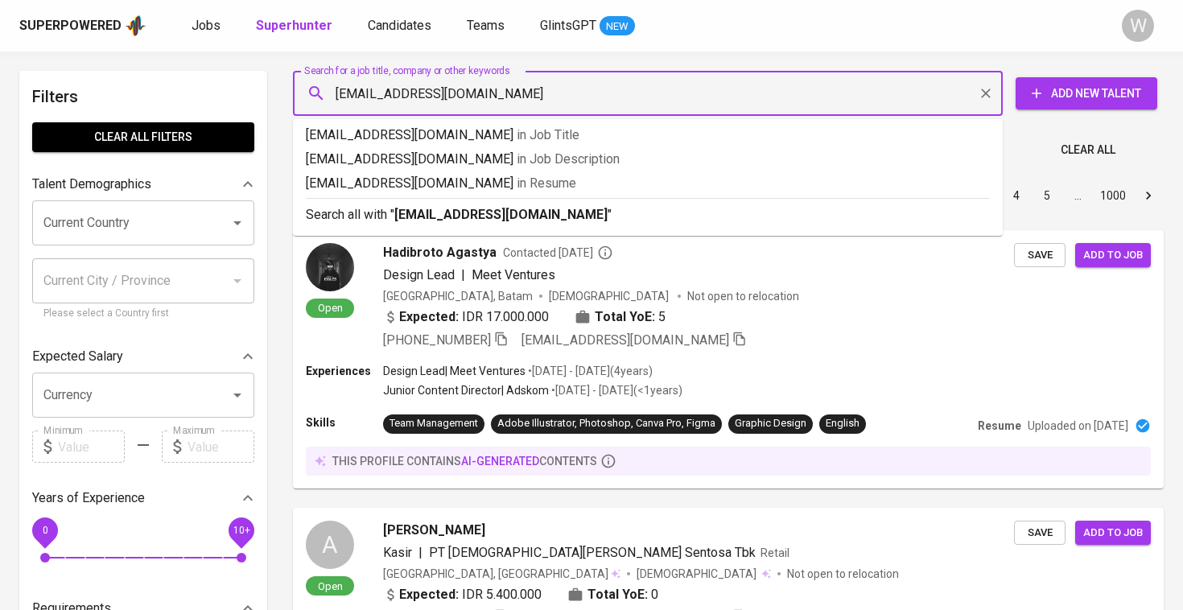
type input "[EMAIL_ADDRESS][DOMAIN_NAME]"
click at [437, 208] on b "[EMAIL_ADDRESS][DOMAIN_NAME]" at bounding box center [500, 214] width 213 height 15
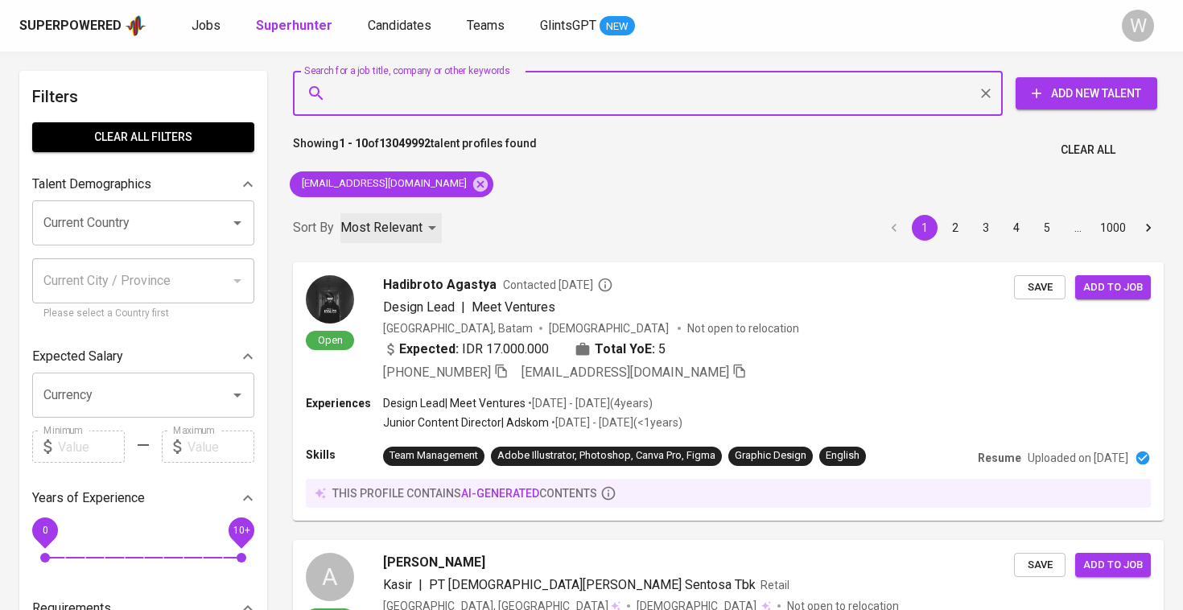
click at [440, 214] on div "Most Relevant" at bounding box center [391, 228] width 101 height 30
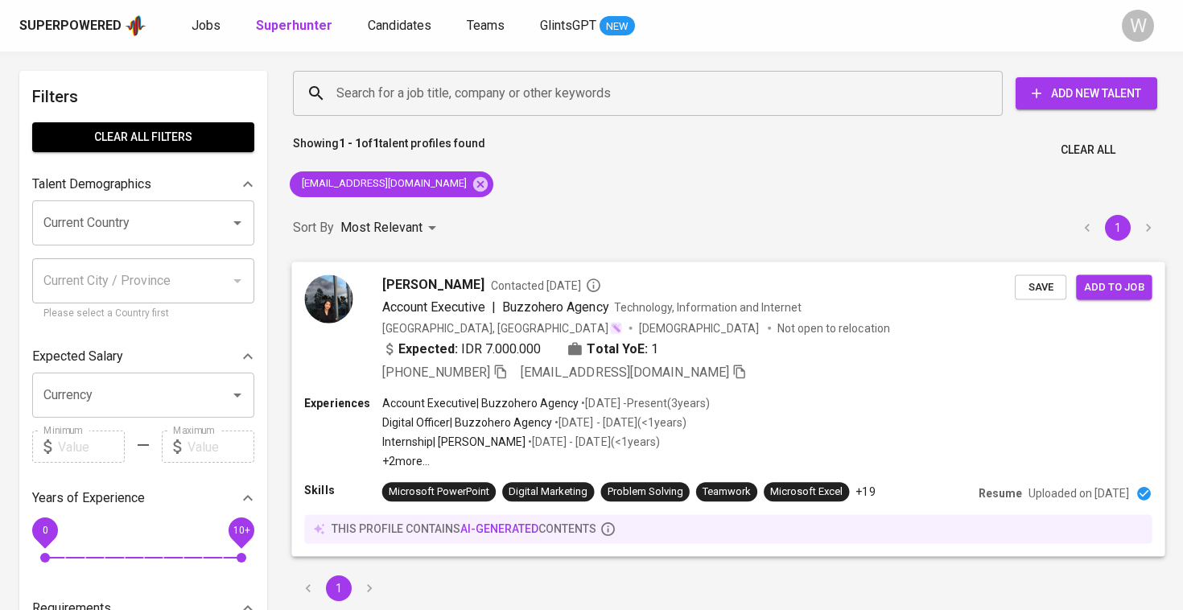
click at [481, 315] on span "Account Executive" at bounding box center [433, 306] width 103 height 19
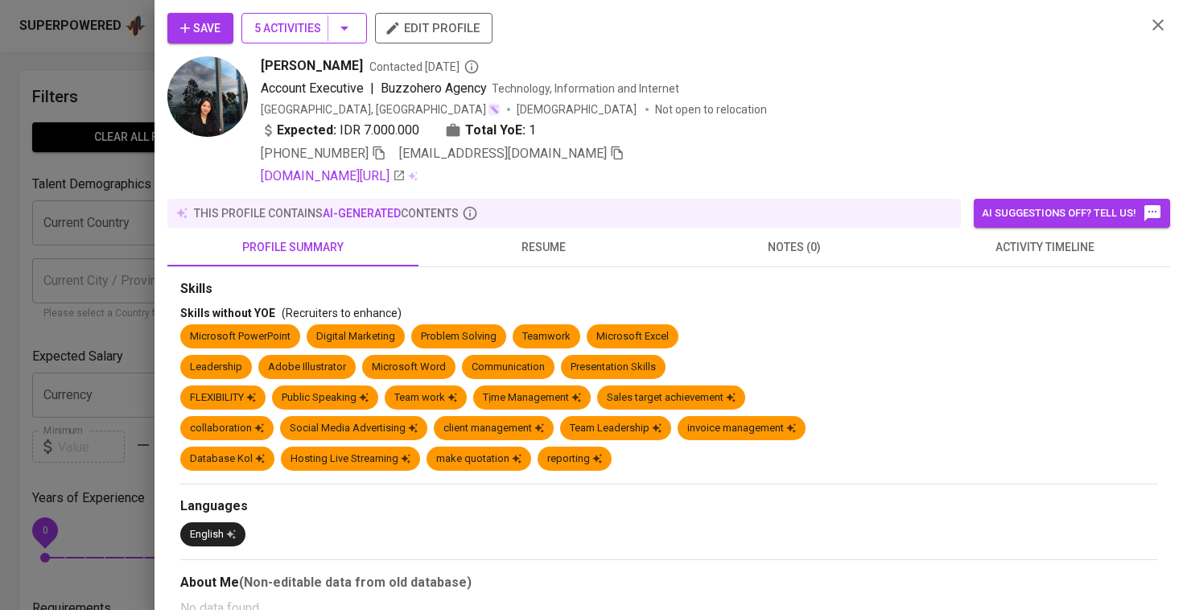
click at [312, 15] on button "5 Activities" at bounding box center [304, 28] width 126 height 31
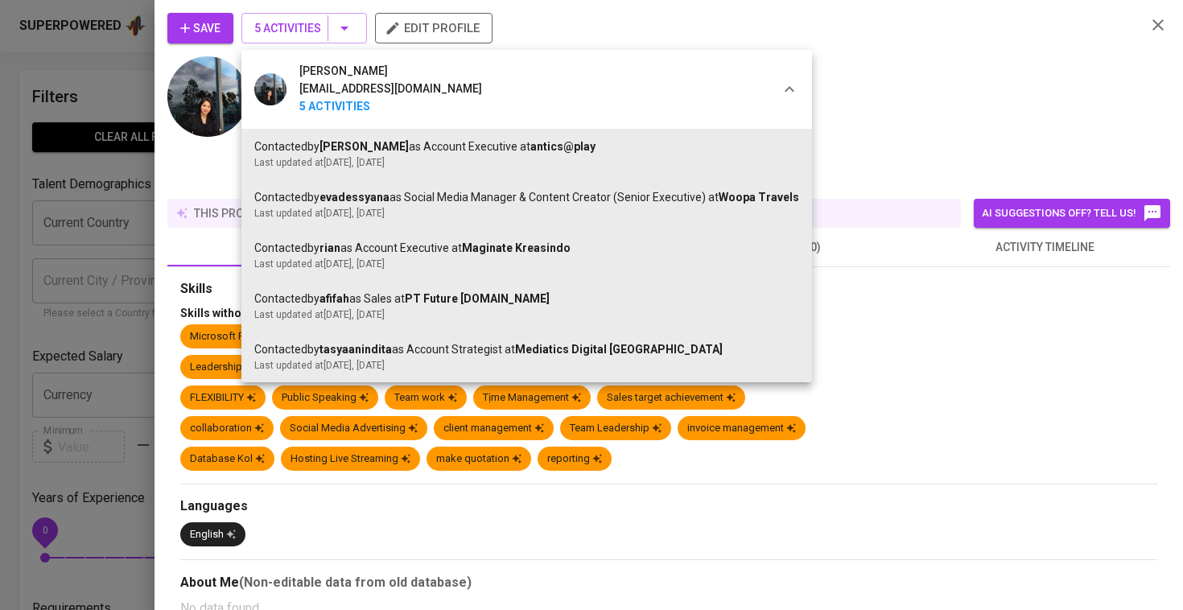
click at [852, 86] on div at bounding box center [591, 305] width 1183 height 610
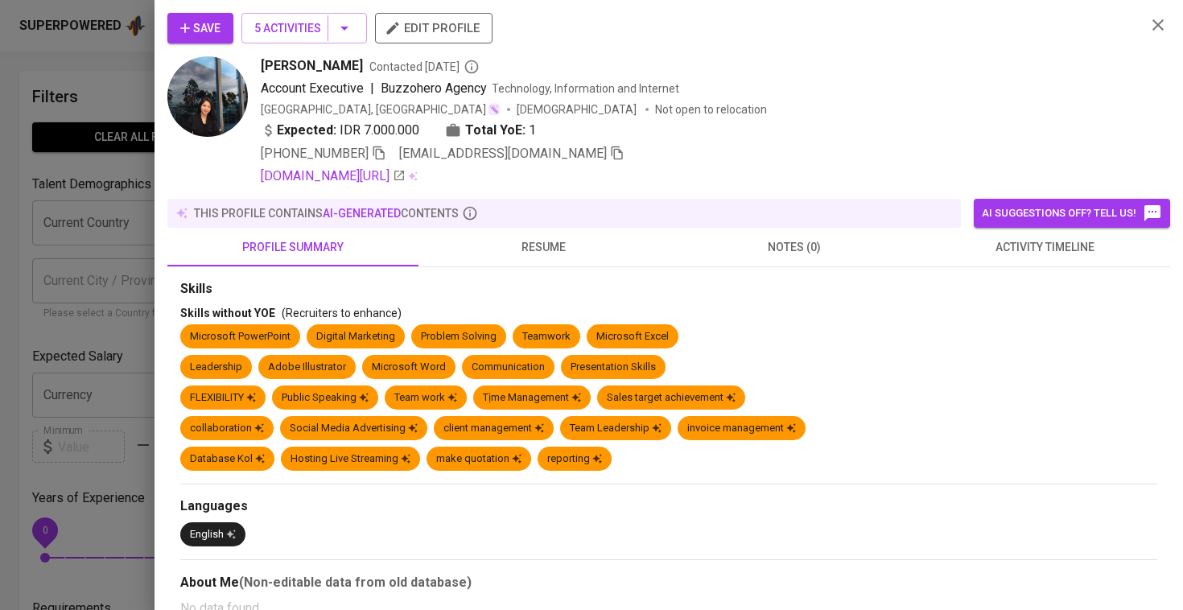
click at [961, 234] on button "activity timeline" at bounding box center [1045, 247] width 251 height 39
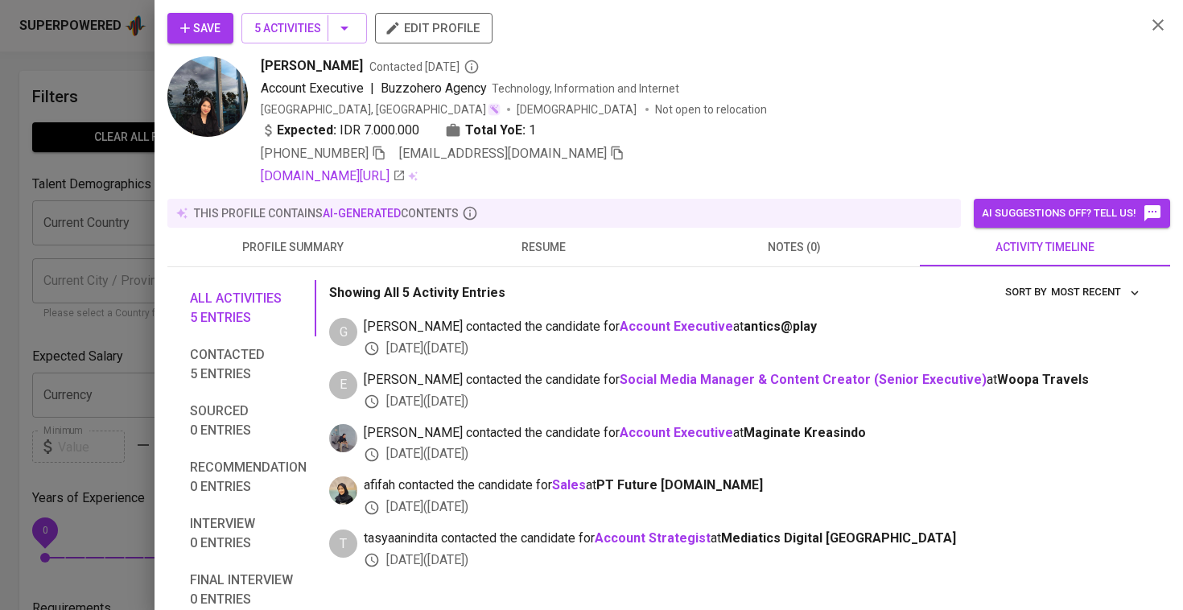
scroll to position [3, 0]
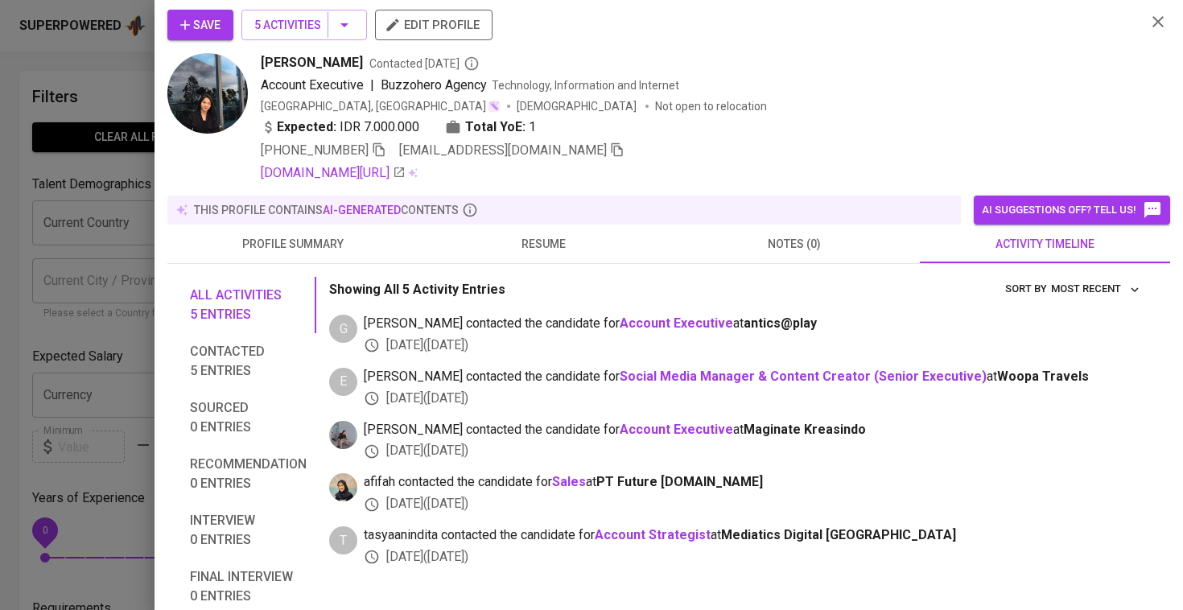
click at [578, 264] on div "All activities 5 entries Contacted 5 entries Sourced 0 entries Recommendation 0…" at bounding box center [668, 524] width 1003 height 520
click at [577, 249] on span "resume" at bounding box center [544, 244] width 232 height 20
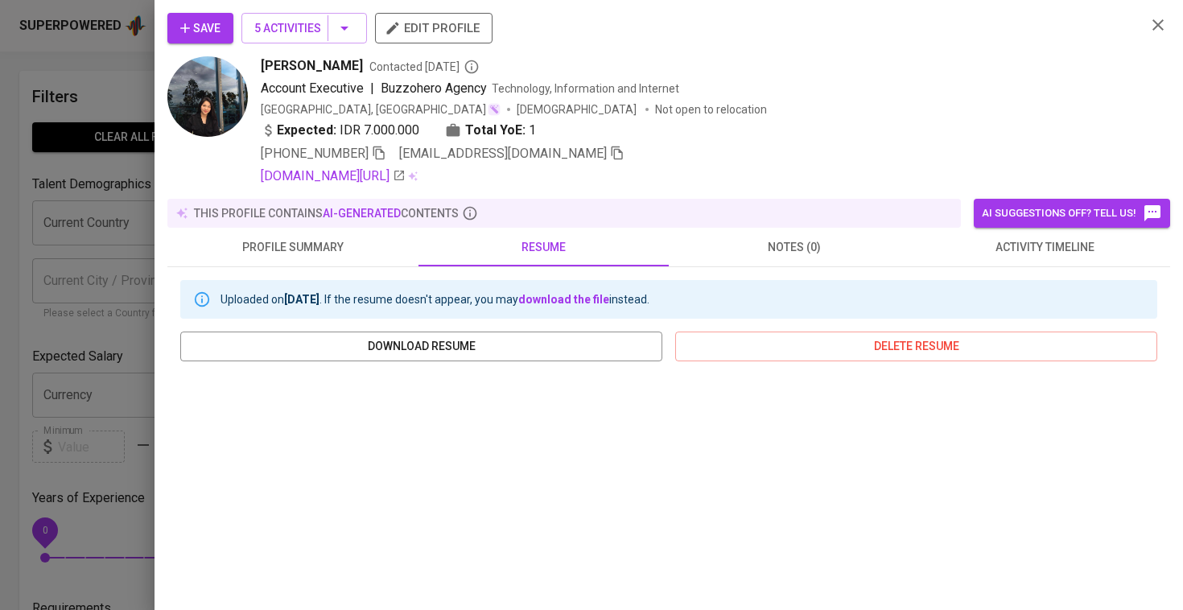
scroll to position [0, 0]
click at [221, 38] on button "Save" at bounding box center [200, 28] width 66 height 31
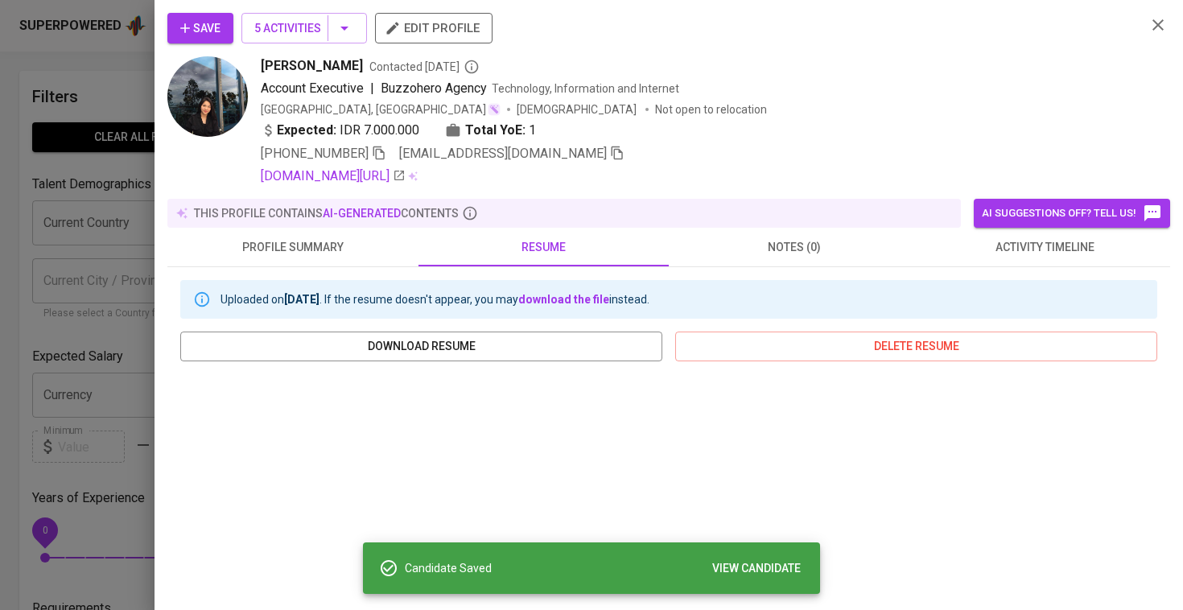
click at [87, 128] on div at bounding box center [591, 305] width 1183 height 610
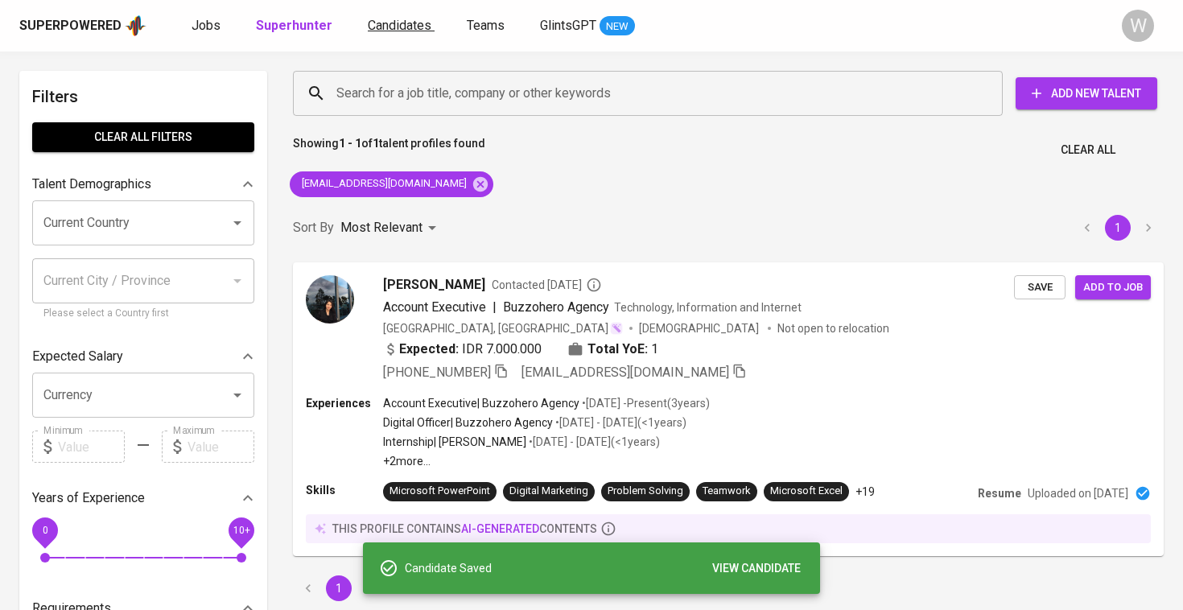
click at [377, 26] on span "Candidates" at bounding box center [400, 25] width 64 height 15
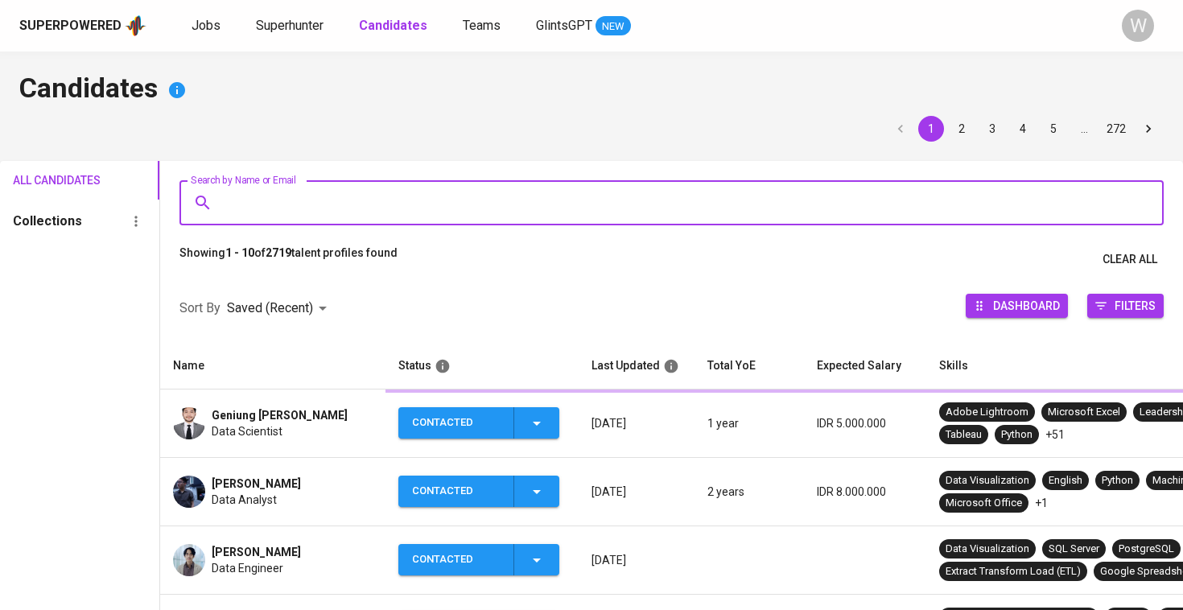
click at [356, 212] on input "Search by Name or Email" at bounding box center [676, 203] width 914 height 31
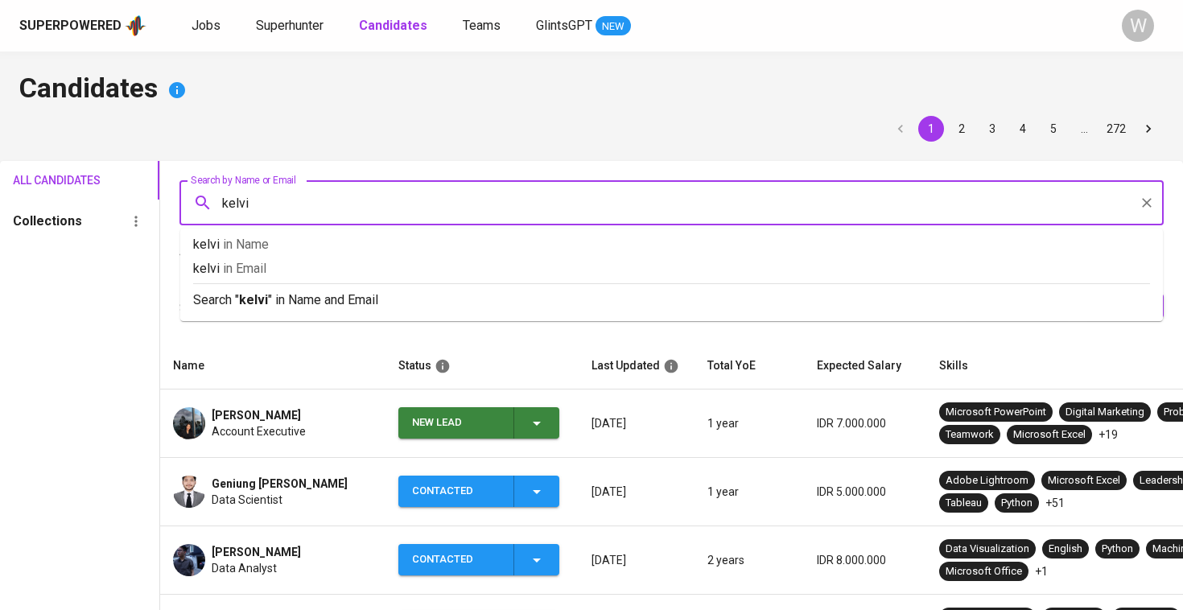
type input "kelvin"
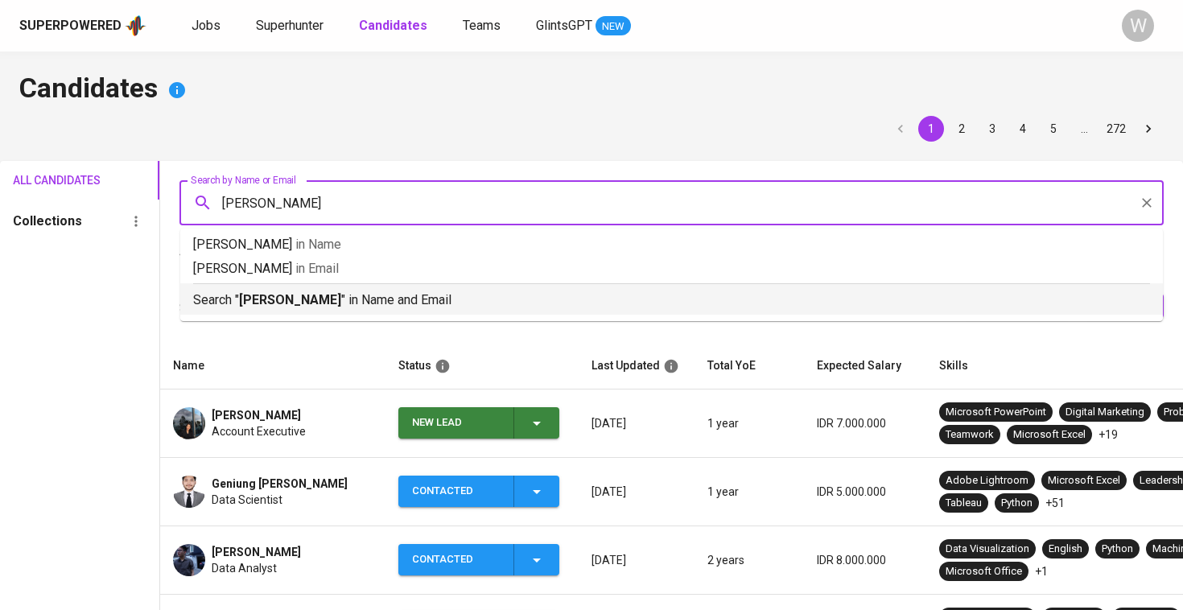
click at [345, 299] on p "Search " kelvin " in Name and Email" at bounding box center [671, 300] width 957 height 19
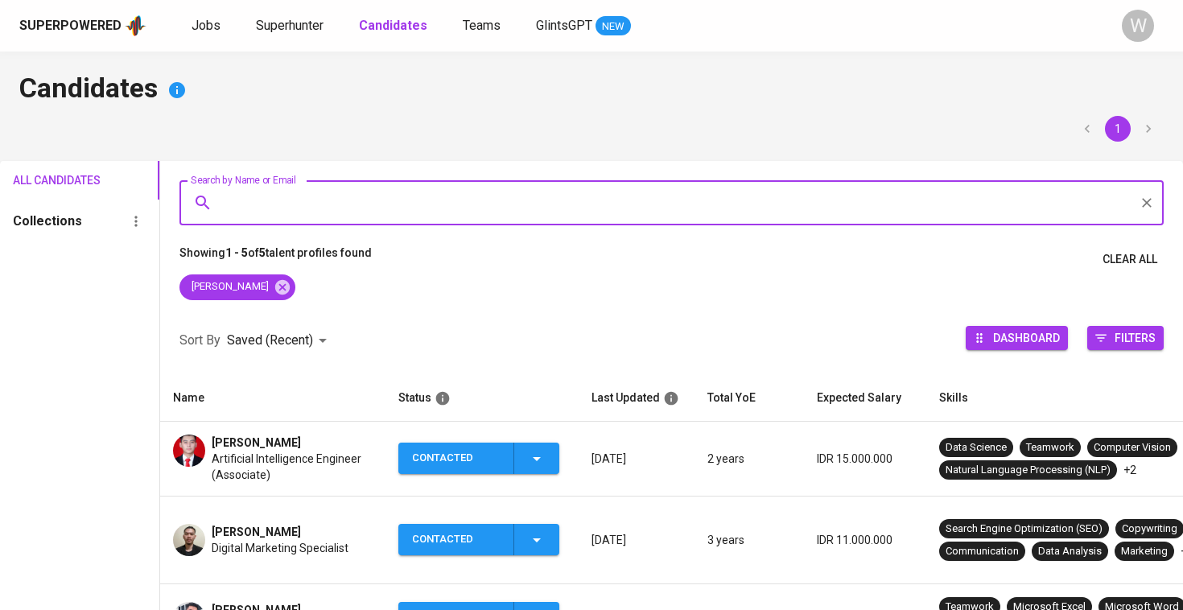
click at [288, 524] on div "Kelvin Yenson" at bounding box center [280, 532] width 137 height 16
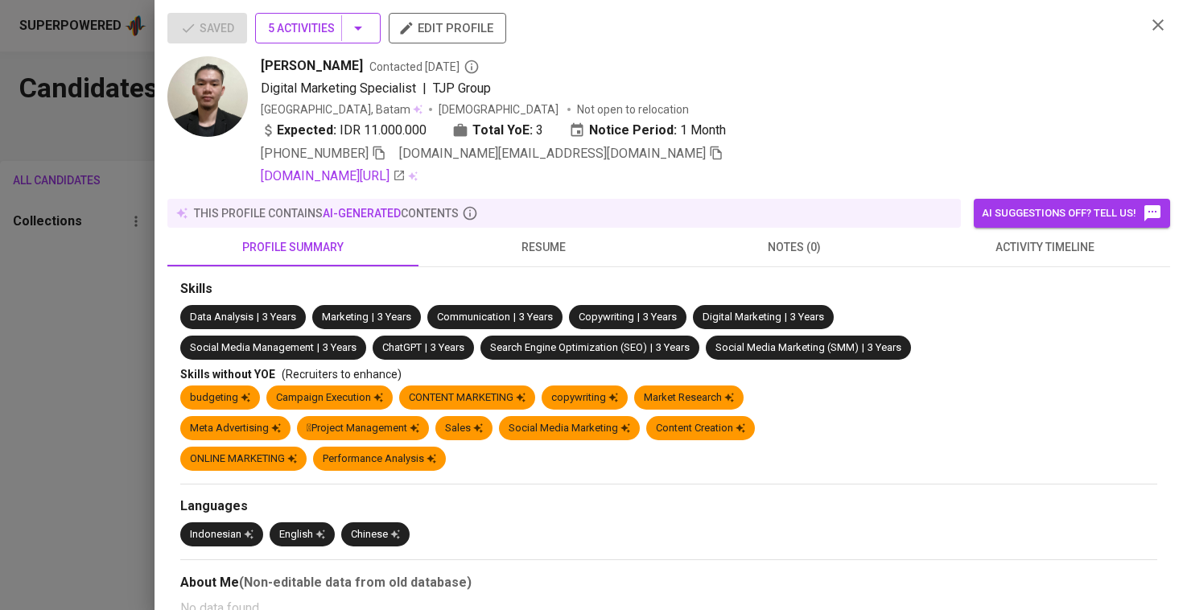
click at [347, 32] on span "5 Activities" at bounding box center [318, 29] width 100 height 20
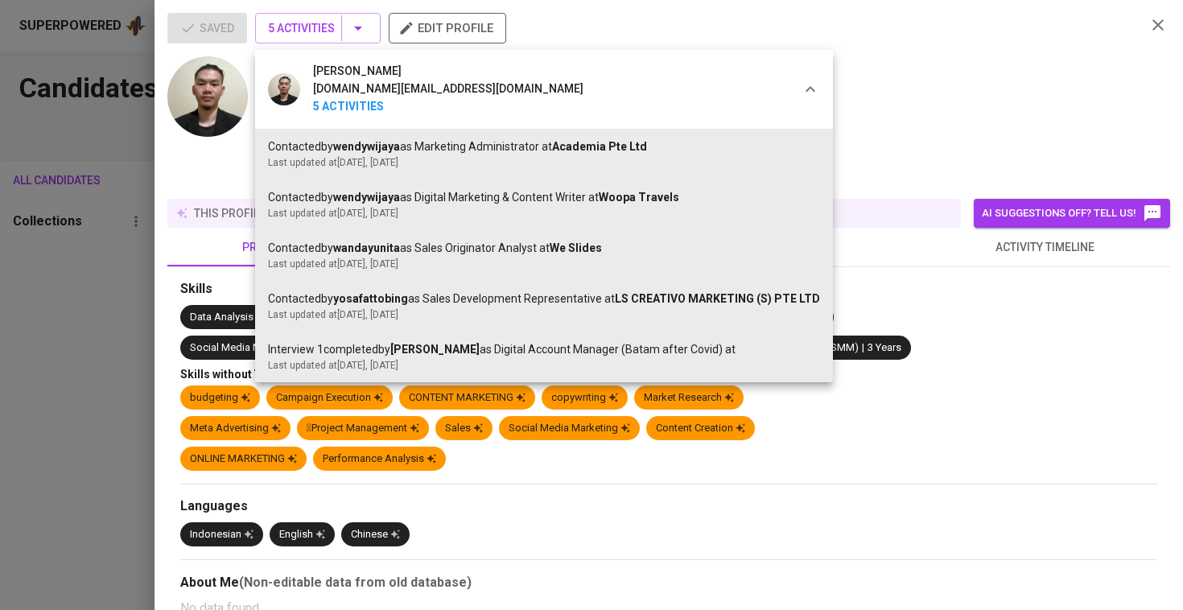
click at [57, 160] on div at bounding box center [591, 305] width 1183 height 610
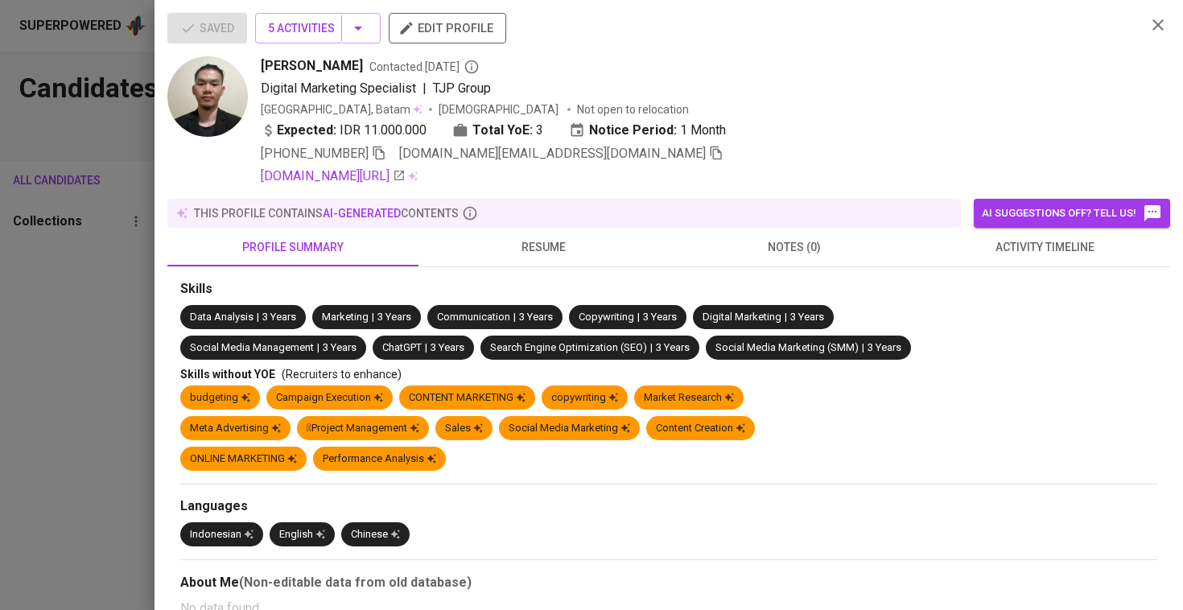
click at [163, 334] on div "Saved 5 Activities edit profile Kelvin Yenson Contacted 1 year ago Digital Mark…" at bounding box center [669, 305] width 1029 height 610
click at [132, 346] on div at bounding box center [591, 305] width 1183 height 610
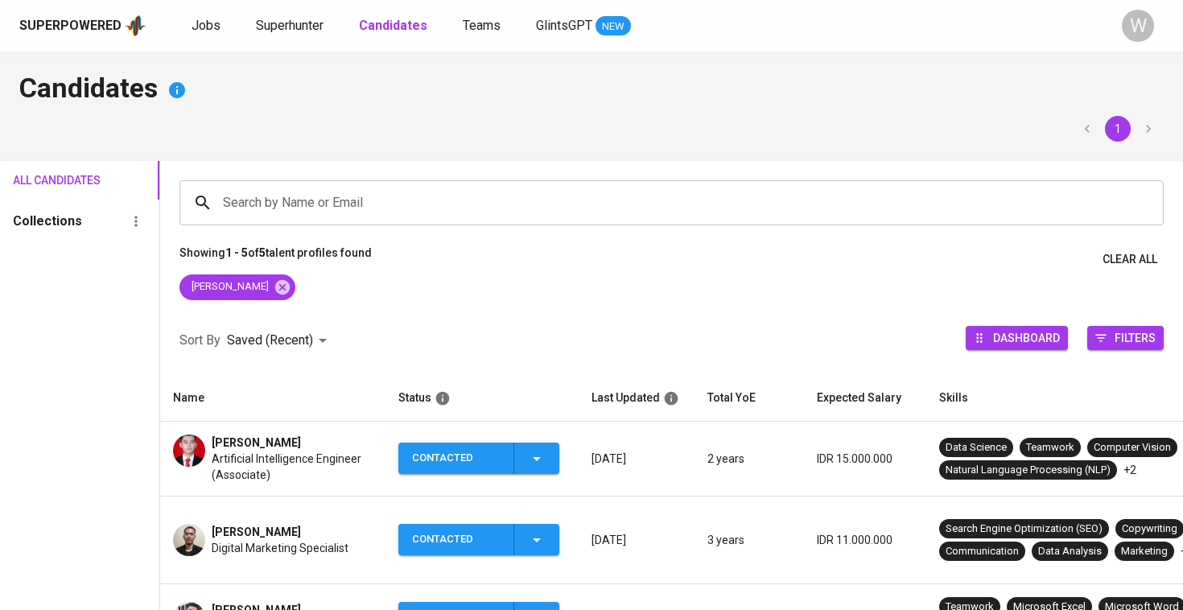
click at [534, 513] on td "Contacted" at bounding box center [482, 541] width 193 height 88
click at [530, 524] on div "Contacted" at bounding box center [479, 539] width 134 height 31
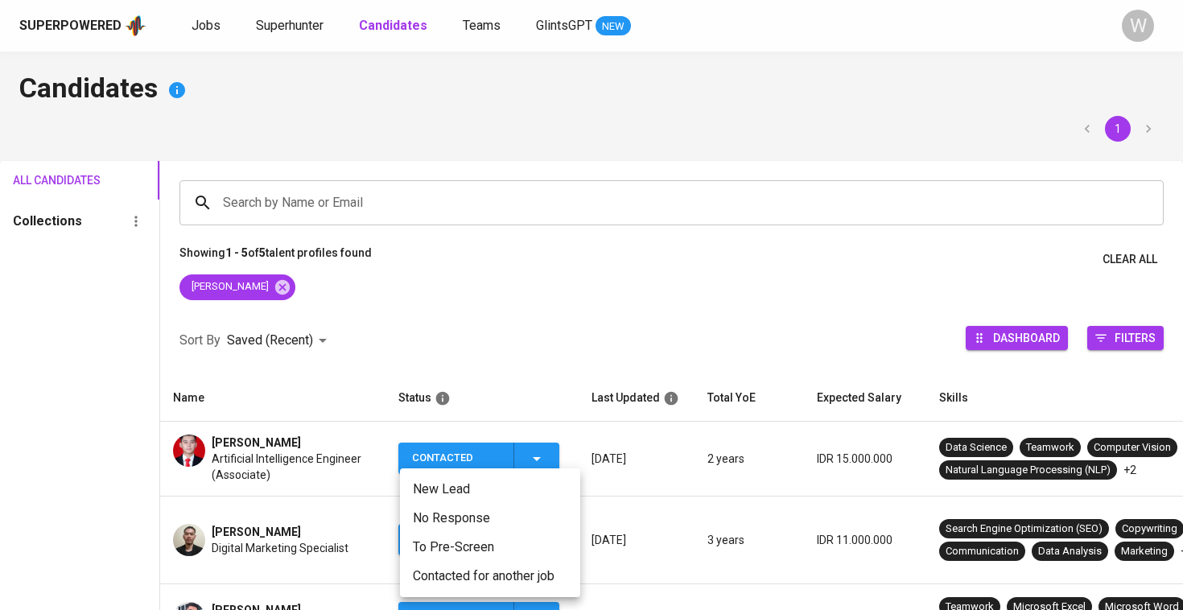
click at [482, 574] on li "Contacted for another job" at bounding box center [490, 576] width 180 height 29
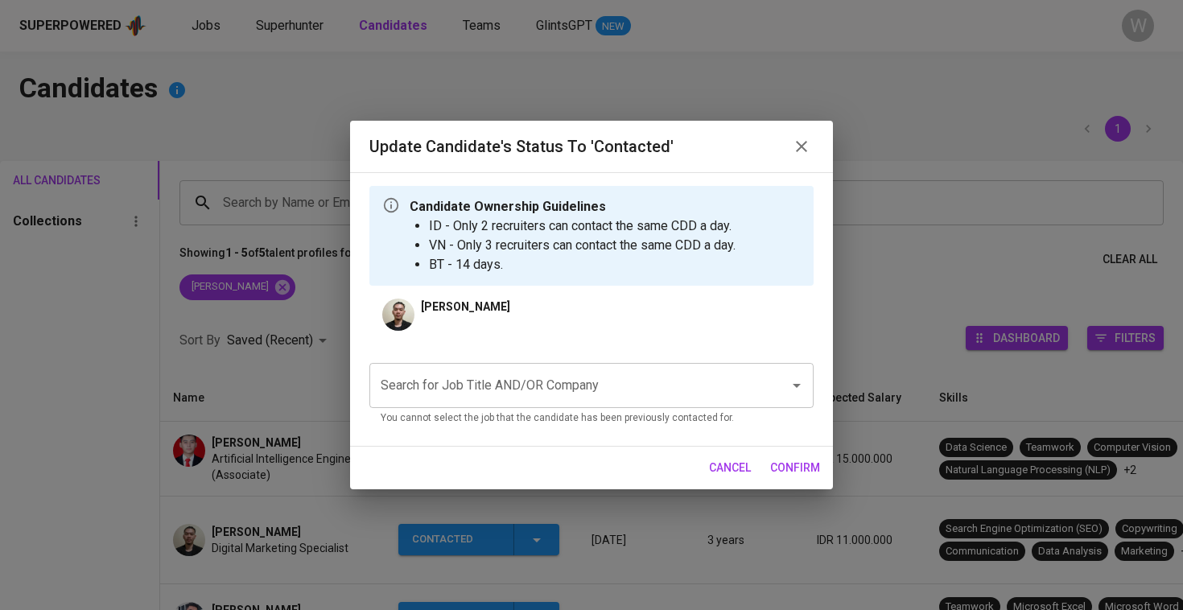
click at [544, 390] on input "Search for Job Title AND/OR Company" at bounding box center [569, 385] width 385 height 31
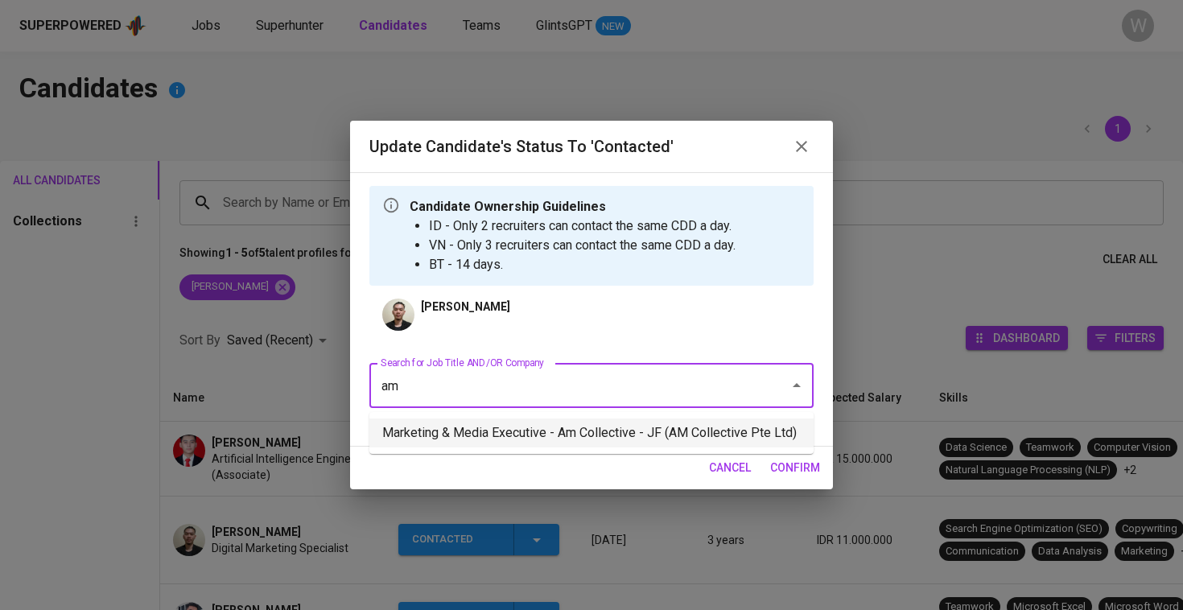
click at [538, 426] on li "Marketing & Media Executive - Am Collective - JF (AM Collective Pte Ltd)" at bounding box center [591, 433] width 444 height 29
type input "am"
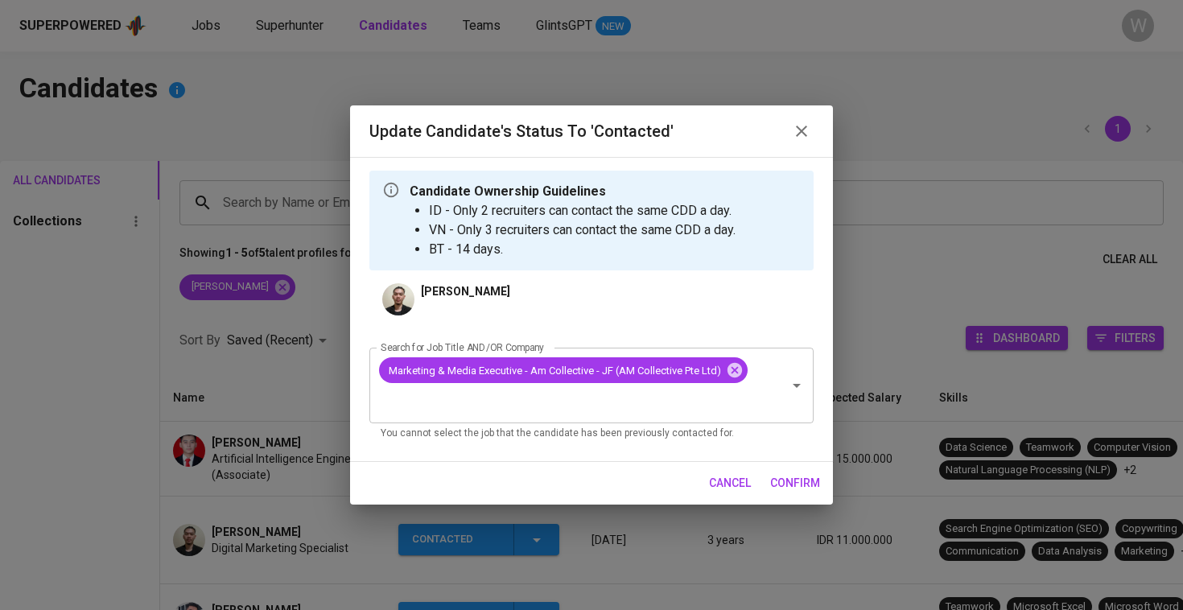
click at [802, 482] on span "confirm" at bounding box center [795, 483] width 50 height 20
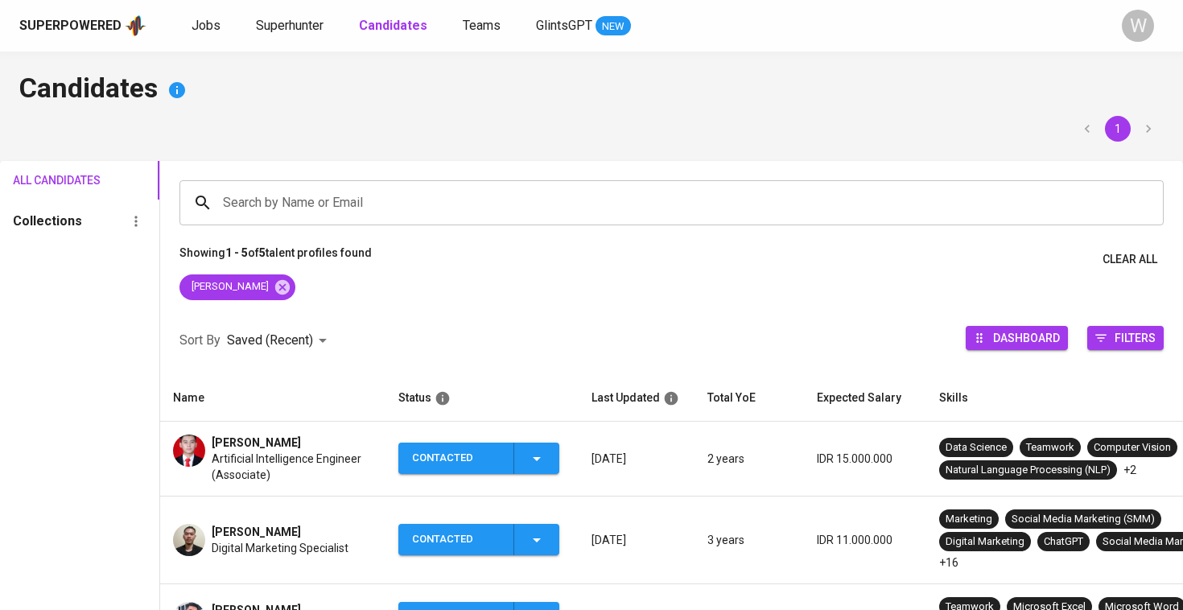
click at [341, 542] on span "Digital Marketing Specialist" at bounding box center [280, 548] width 137 height 16
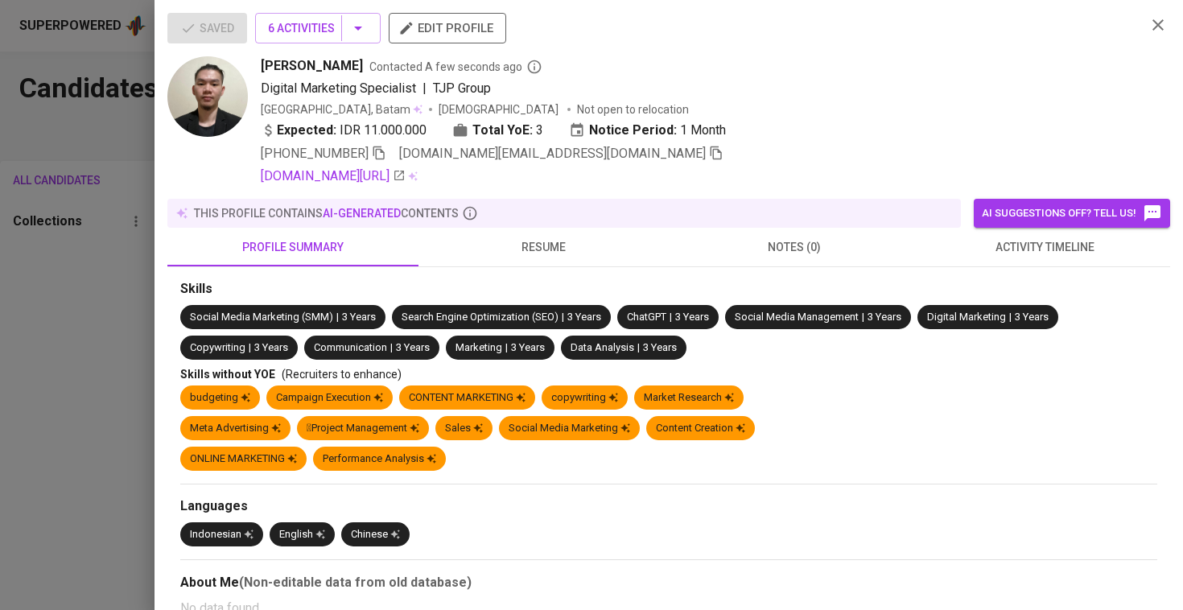
click at [371, 162] on span "+62 895-1367-5855" at bounding box center [324, 153] width 126 height 19
click at [382, 154] on icon "button" at bounding box center [379, 153] width 14 height 14
click at [121, 351] on div at bounding box center [591, 305] width 1183 height 610
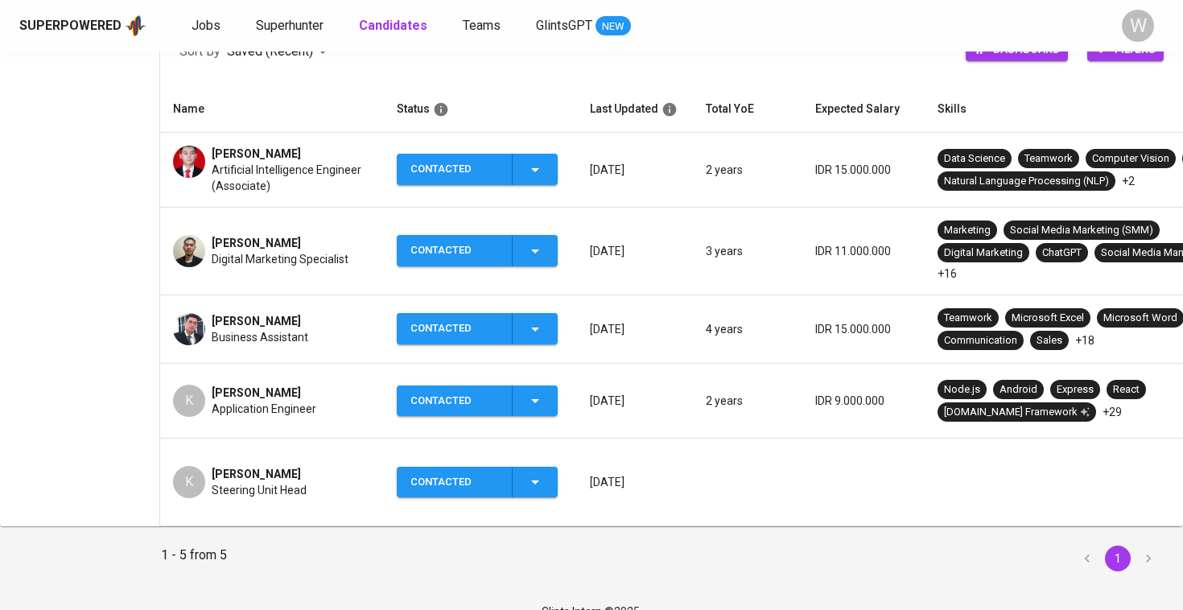
scroll to position [174, 0]
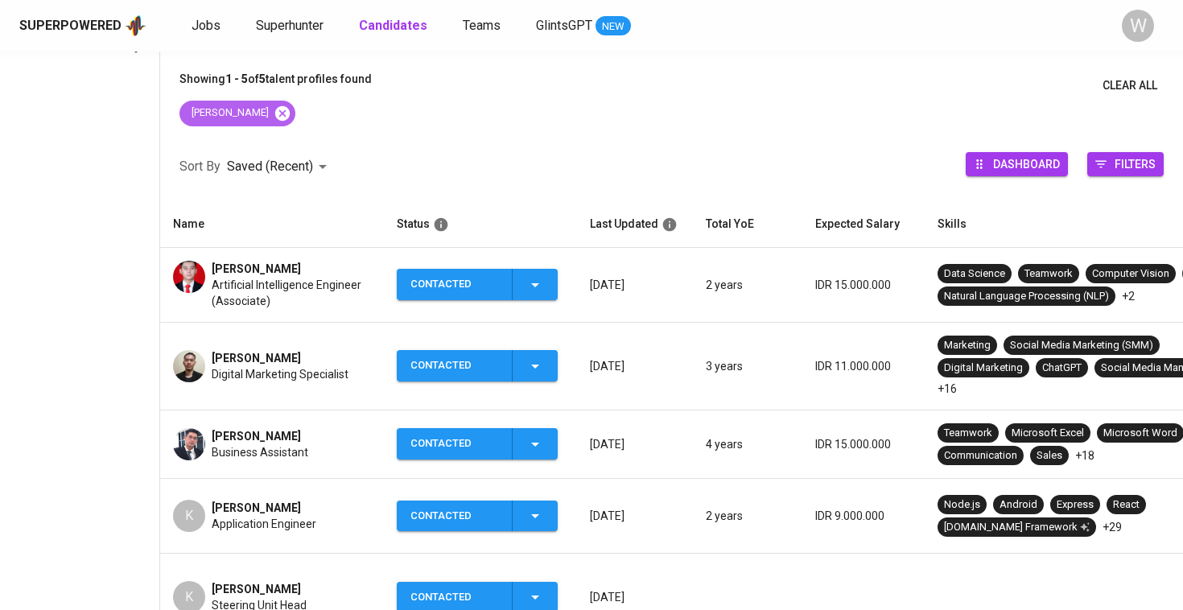
click at [274, 114] on icon at bounding box center [283, 114] width 18 height 18
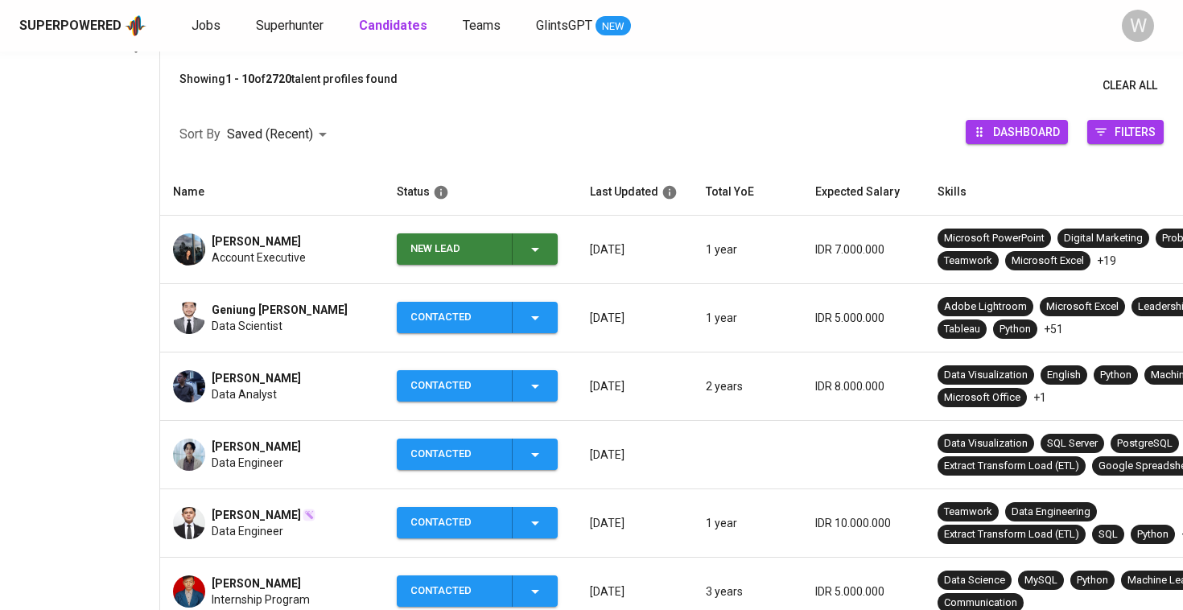
click at [537, 244] on icon "button" at bounding box center [535, 249] width 19 height 19
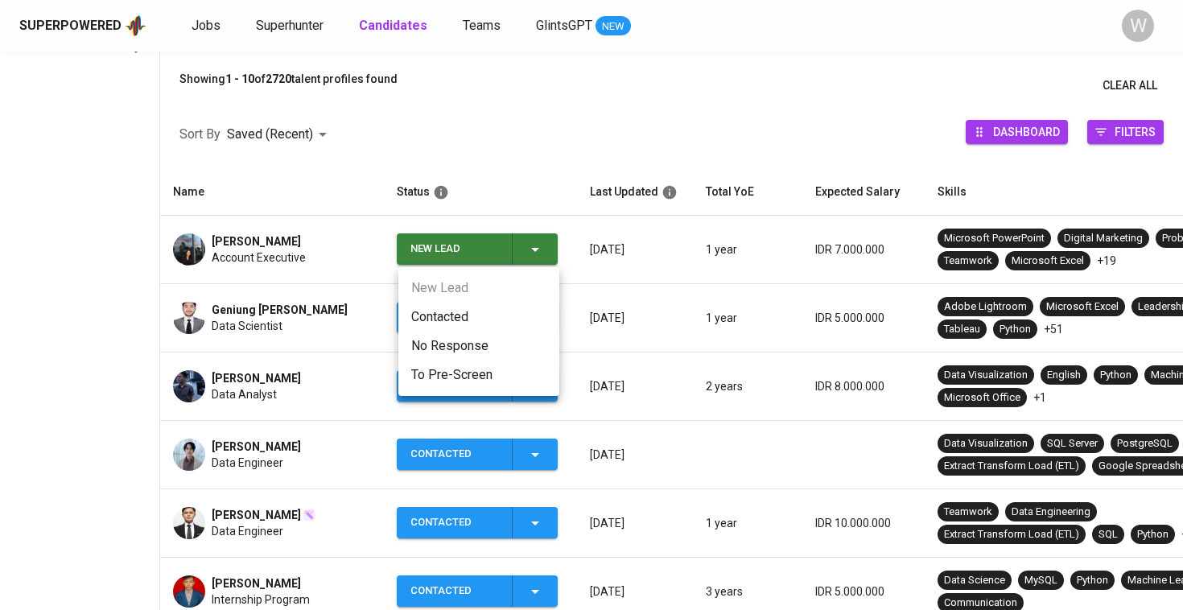
click at [477, 316] on li "Contacted" at bounding box center [478, 317] width 161 height 29
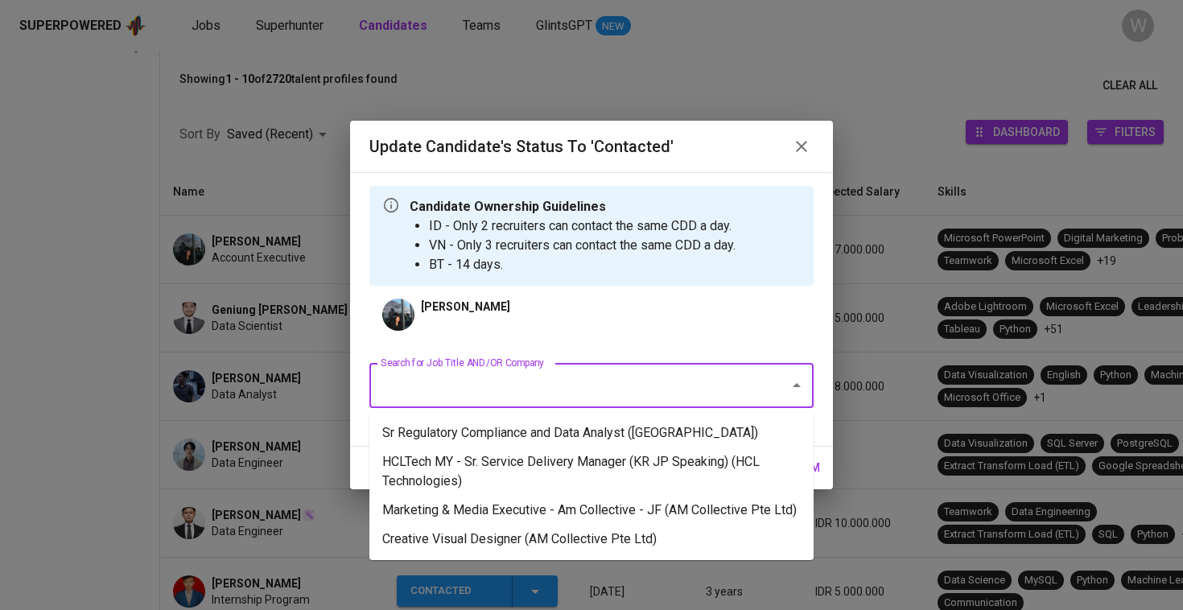
click at [438, 376] on input "Search for Job Title AND/OR Company" at bounding box center [569, 385] width 385 height 31
click at [488, 525] on li "Marketing & Media Executive - Am Collective - JF (AM Collective Pte Ltd)" at bounding box center [591, 510] width 444 height 29
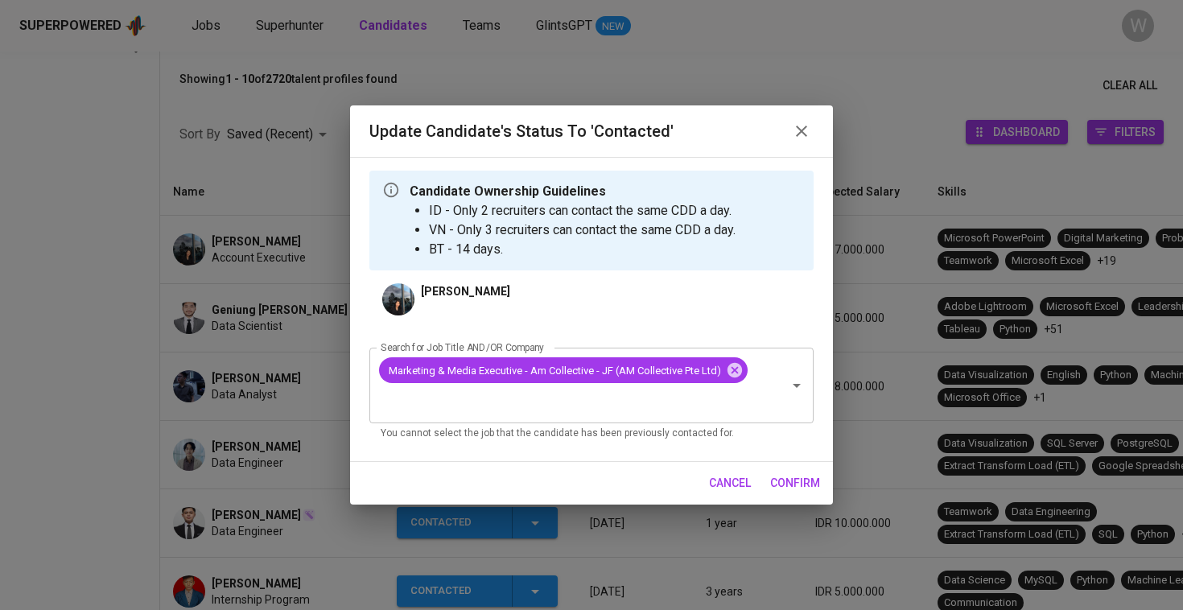
click at [784, 484] on span "confirm" at bounding box center [795, 483] width 50 height 20
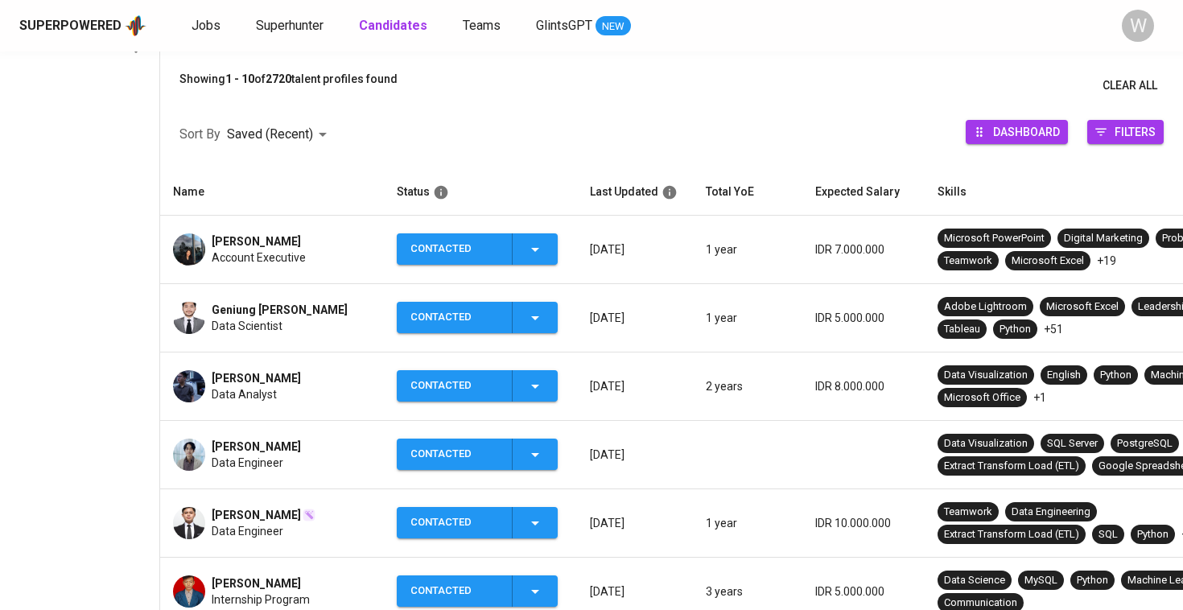
click at [270, 265] on span "Account Executive" at bounding box center [259, 258] width 94 height 16
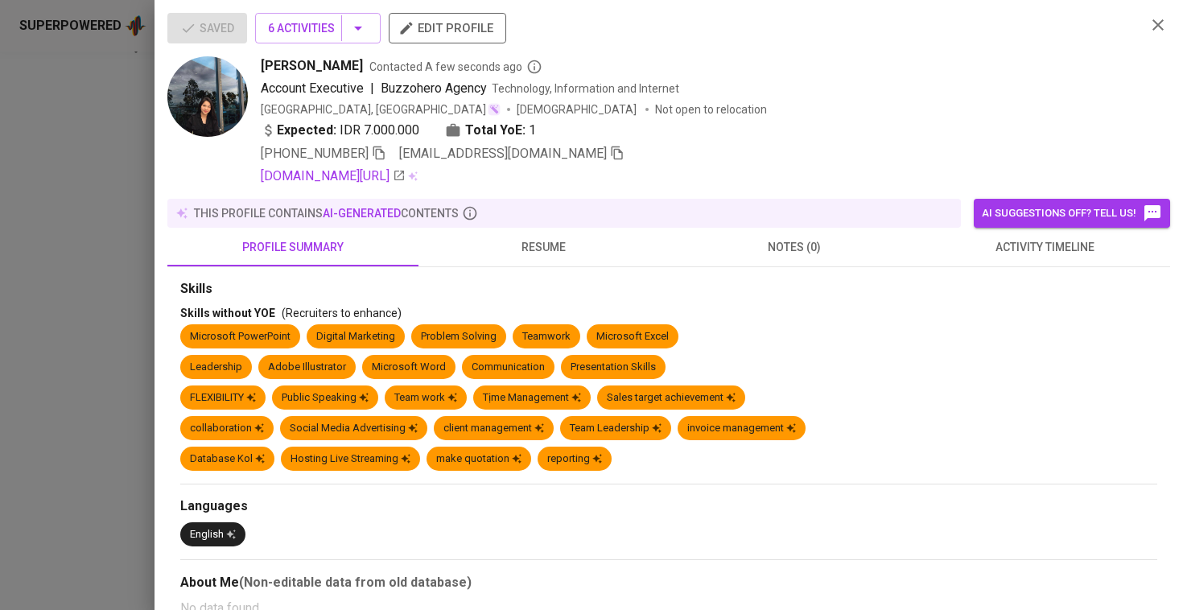
click at [381, 154] on icon "button" at bounding box center [379, 153] width 14 height 14
click at [526, 257] on button "resume" at bounding box center [544, 247] width 251 height 39
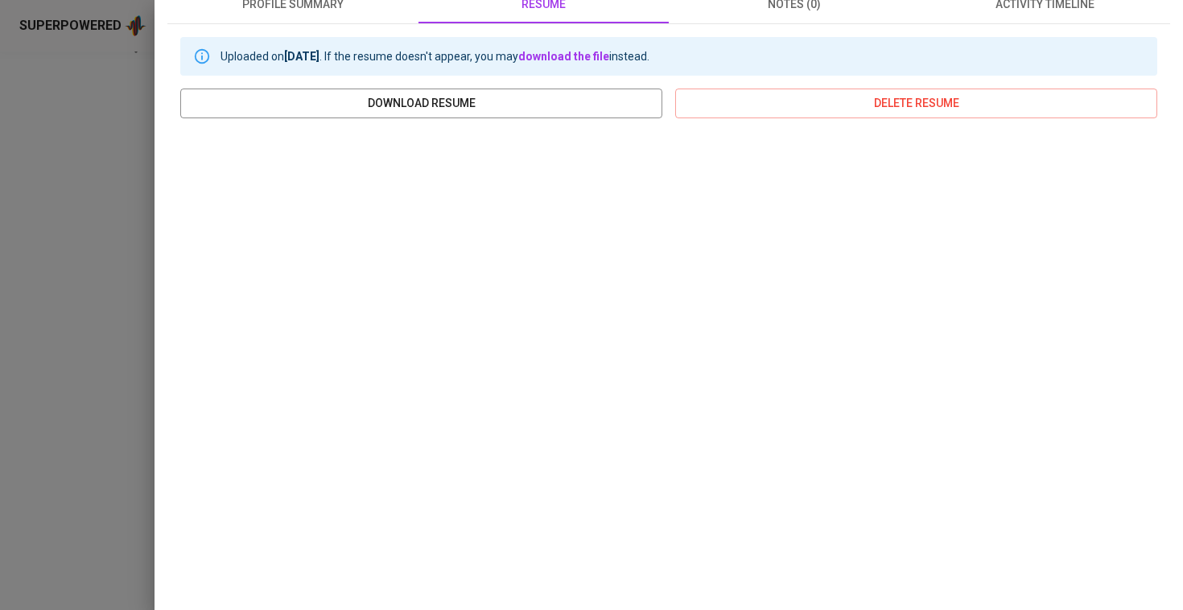
scroll to position [262, 0]
